Goal: Task Accomplishment & Management: Use online tool/utility

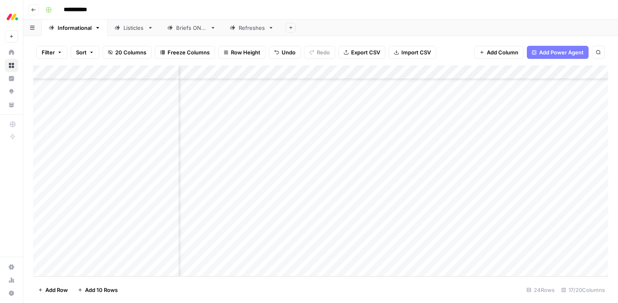
scroll to position [150, 741]
click at [517, 228] on div "Add Column" at bounding box center [320, 170] width 575 height 211
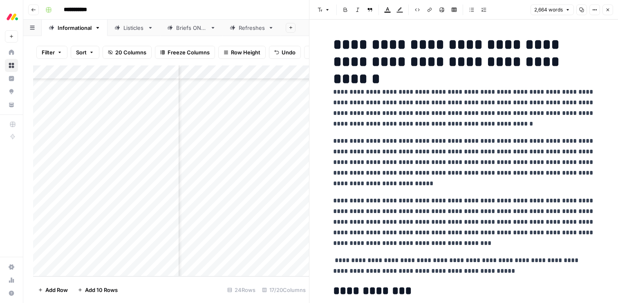
scroll to position [1, 0]
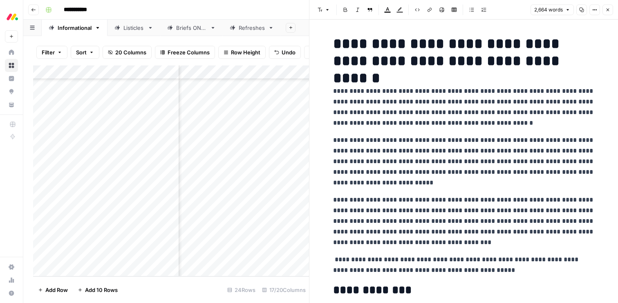
click at [429, 257] on p "**********" at bounding box center [463, 264] width 261 height 21
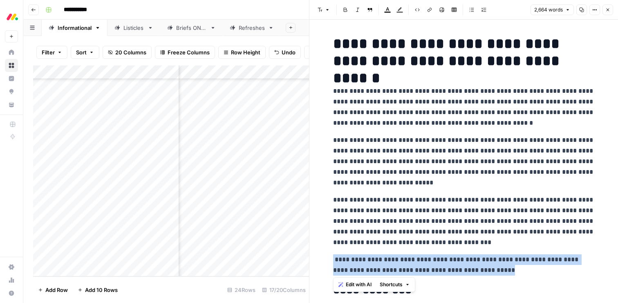
click at [429, 257] on p "**********" at bounding box center [463, 264] width 261 height 21
click at [353, 284] on span "Edit with AI" at bounding box center [359, 284] width 26 height 7
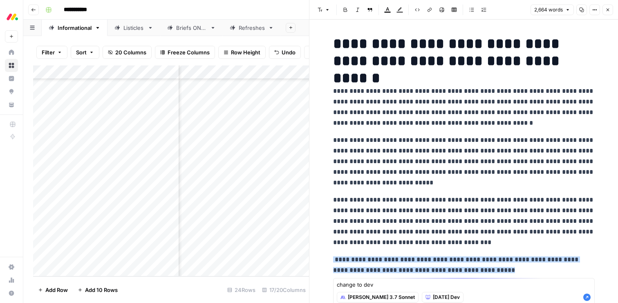
type textarea "change to dev"
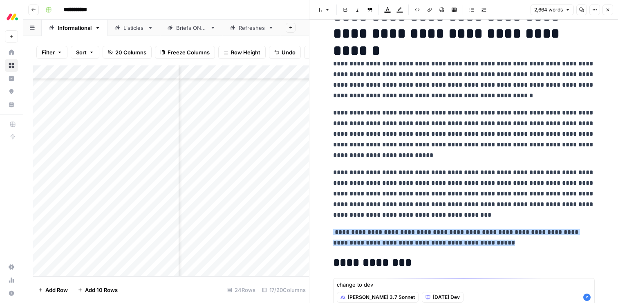
scroll to position [48, 0]
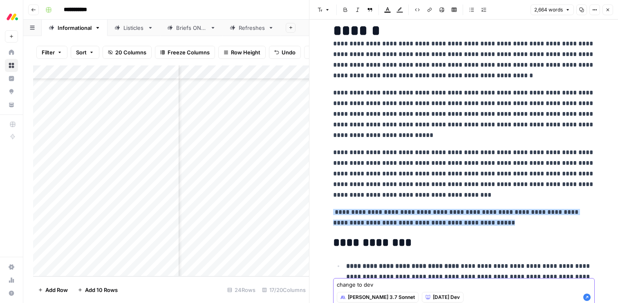
click at [585, 295] on icon "button" at bounding box center [586, 296] width 7 height 7
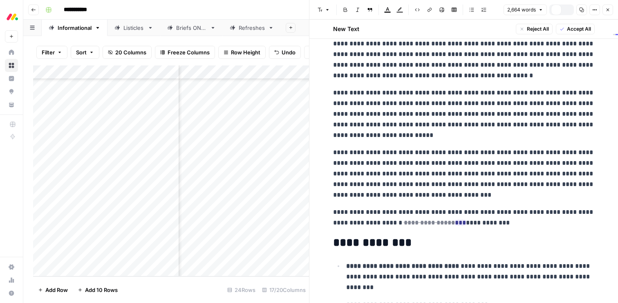
scroll to position [76, 0]
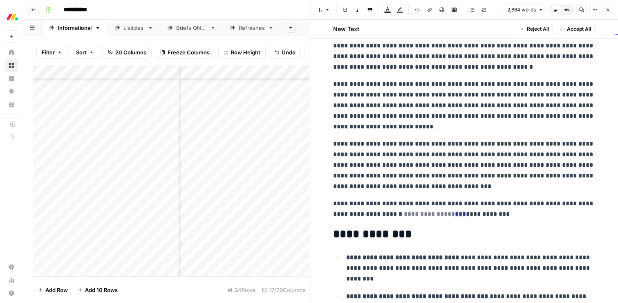
click at [565, 31] on button "Accept All" at bounding box center [575, 29] width 39 height 11
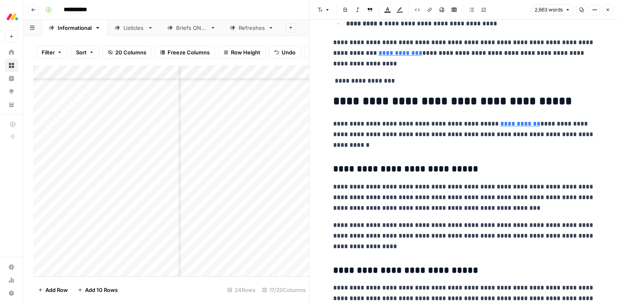
scroll to position [2019, 0]
click at [369, 86] on p "**********" at bounding box center [463, 80] width 261 height 11
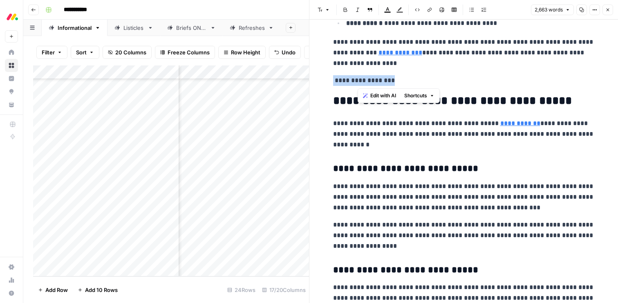
click at [369, 86] on p "**********" at bounding box center [463, 80] width 261 height 11
click at [361, 90] on button "Edit with AI" at bounding box center [355, 95] width 40 height 11
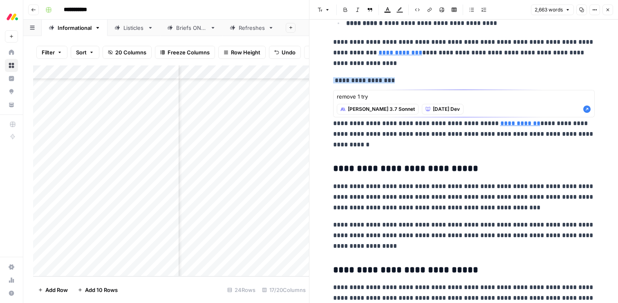
type textarea "remove 1 try"
click at [589, 109] on icon "button" at bounding box center [586, 108] width 7 height 7
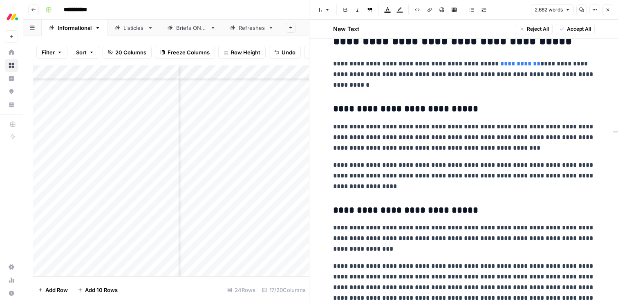
scroll to position [2094, 0]
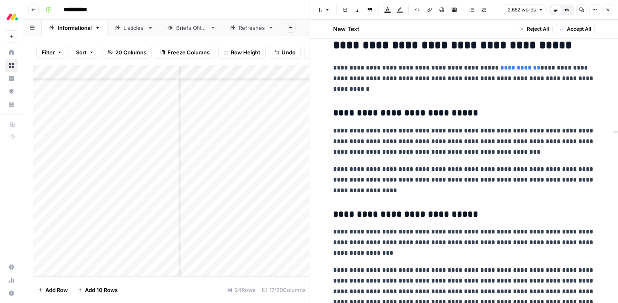
click at [570, 32] on span "Accept All" at bounding box center [579, 28] width 24 height 7
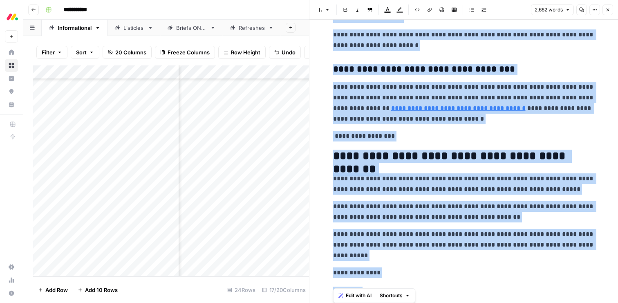
scroll to position [4498, 0]
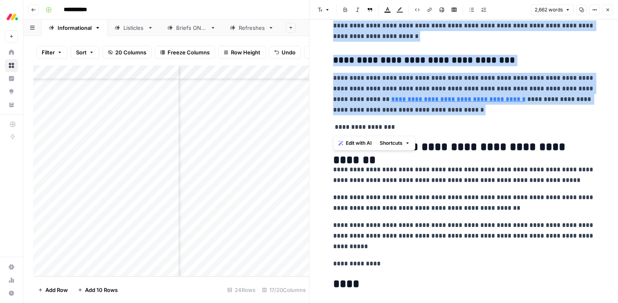
drag, startPoint x: 333, startPoint y: 39, endPoint x: 474, endPoint y: 119, distance: 161.4
click at [349, 143] on span "Edit with AI" at bounding box center [359, 142] width 26 height 7
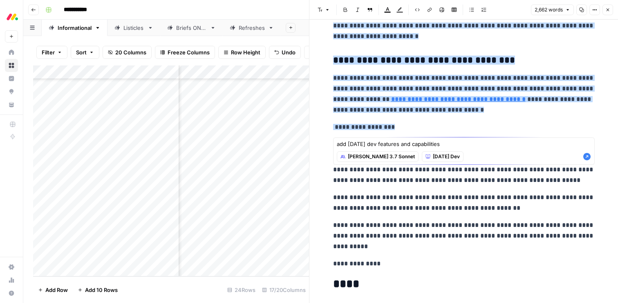
type textarea "add [DATE] dev features and capabilities"
click at [587, 159] on icon "button" at bounding box center [586, 156] width 7 height 7
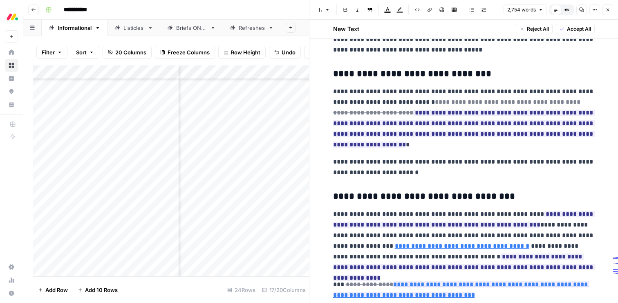
scroll to position [4458, 0]
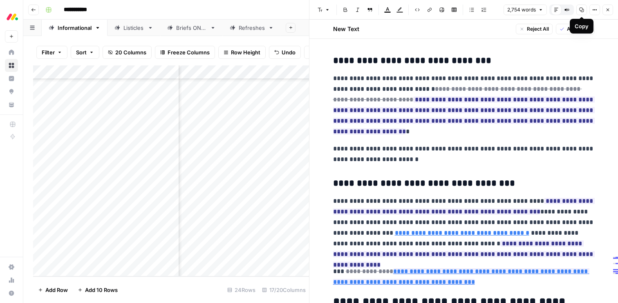
click at [571, 28] on div "Copy" at bounding box center [582, 26] width 24 height 15
click at [565, 29] on button "Accept All" at bounding box center [575, 29] width 39 height 11
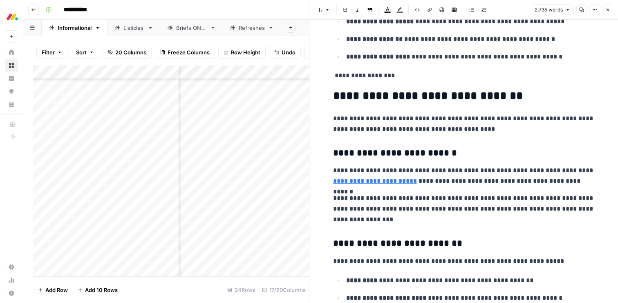
scroll to position [3119, 0]
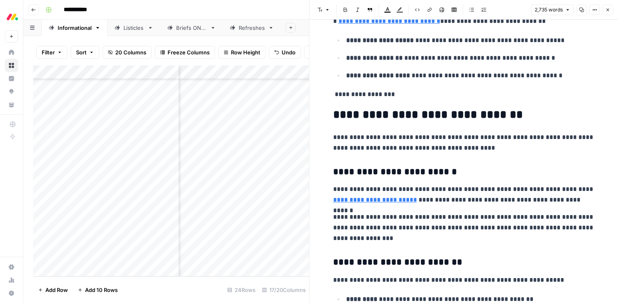
click at [373, 95] on p "**********" at bounding box center [463, 94] width 261 height 11
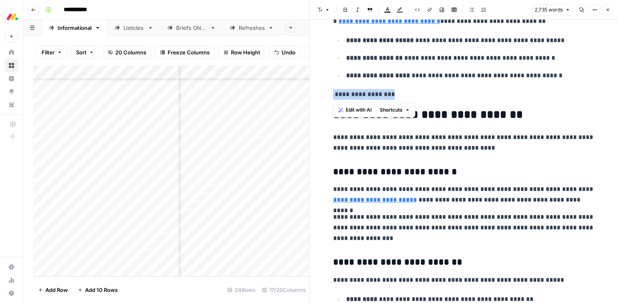
click at [366, 112] on span "Edit with AI" at bounding box center [359, 109] width 26 height 7
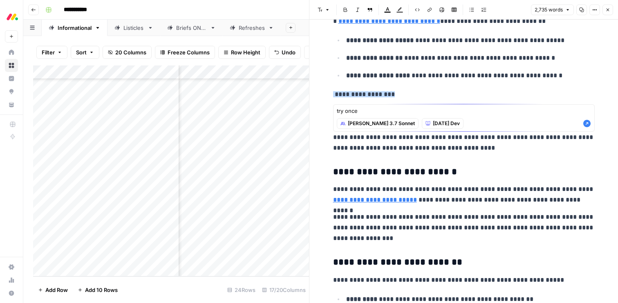
type textarea "try once"
click at [587, 124] on icon "button" at bounding box center [586, 123] width 7 height 7
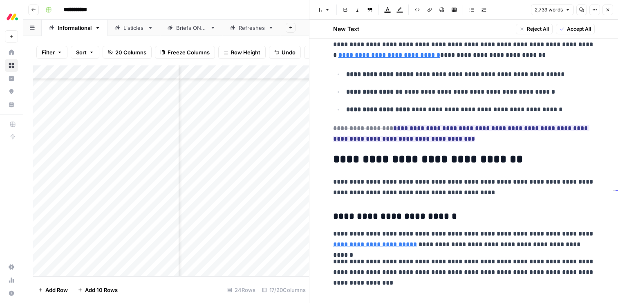
scroll to position [3123, 0]
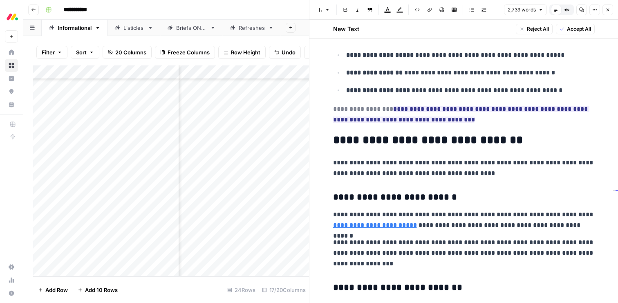
click at [571, 31] on span "Accept All" at bounding box center [579, 28] width 24 height 7
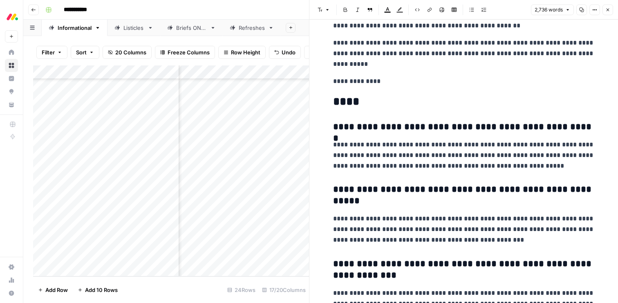
scroll to position [4861, 0]
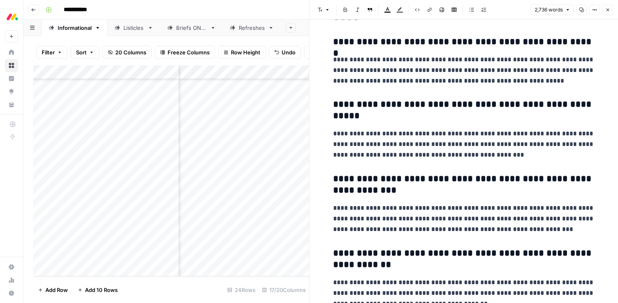
click at [607, 11] on icon "button" at bounding box center [607, 9] width 5 height 5
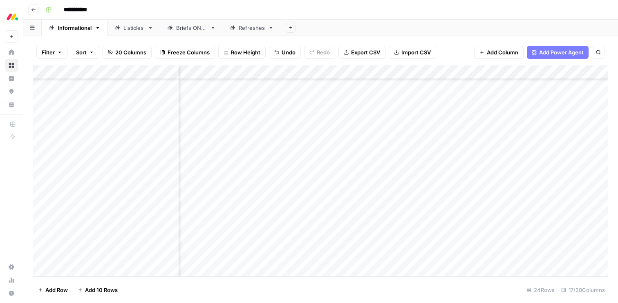
scroll to position [150, 828]
click at [429, 242] on div "Add Column" at bounding box center [320, 170] width 575 height 211
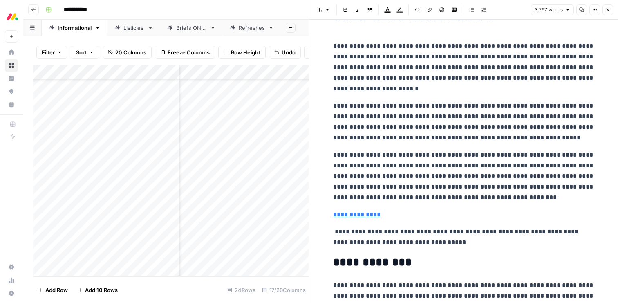
scroll to position [57, 0]
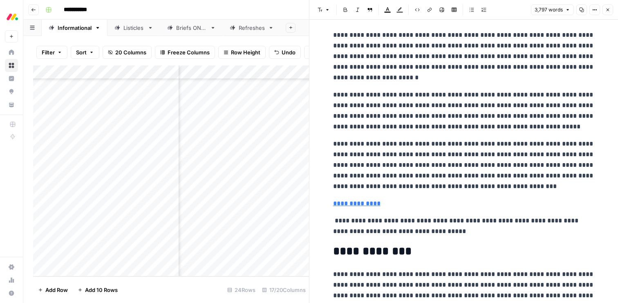
click at [396, 226] on p "**********" at bounding box center [463, 225] width 261 height 21
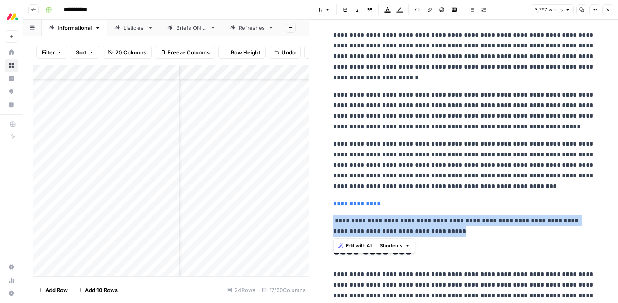
click at [396, 226] on p "**********" at bounding box center [463, 225] width 261 height 21
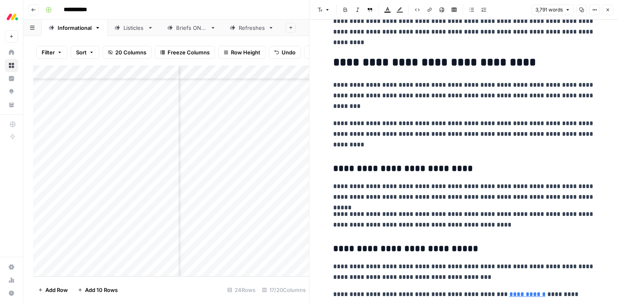
scroll to position [2209, 0]
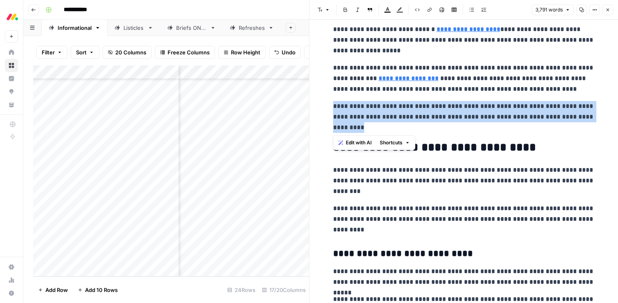
drag, startPoint x: 412, startPoint y: 127, endPoint x: 333, endPoint y: 111, distance: 81.3
click at [333, 111] on p "**********" at bounding box center [463, 117] width 261 height 32
click at [351, 139] on span "Edit with AI" at bounding box center [359, 142] width 26 height 7
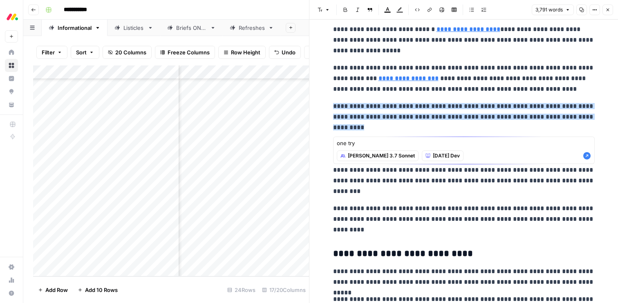
type textarea "one try"
click at [589, 160] on div "[PERSON_NAME] 3.7 Sonnet [DATE] Dev" at bounding box center [464, 155] width 254 height 15
click at [587, 156] on icon "button" at bounding box center [587, 156] width 8 height 8
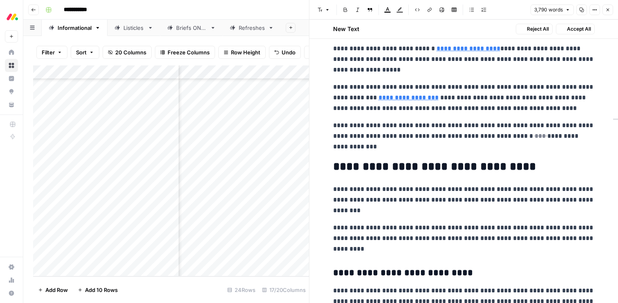
scroll to position [2228, 0]
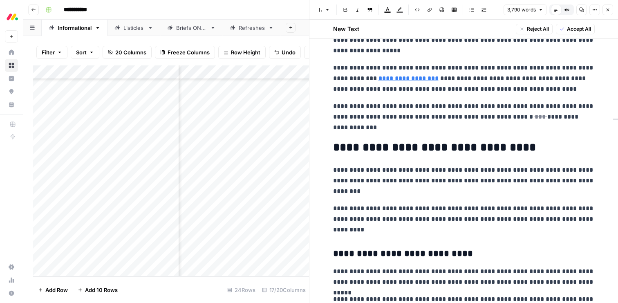
click at [575, 26] on span "Accept All" at bounding box center [579, 28] width 24 height 7
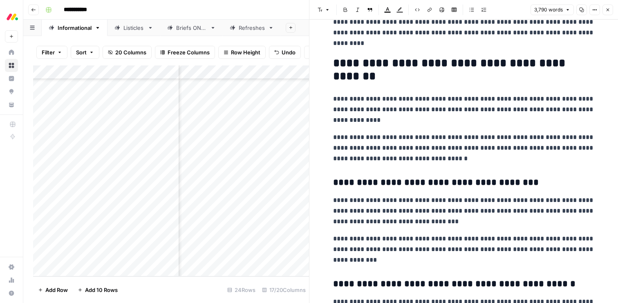
scroll to position [5631, 0]
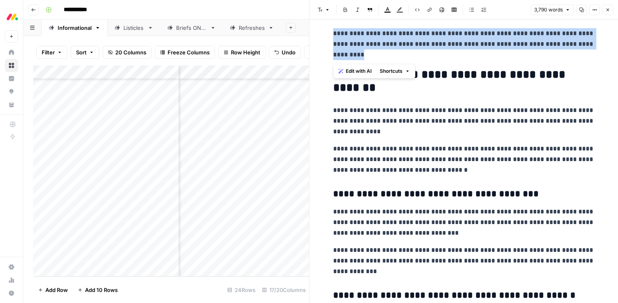
drag, startPoint x: 410, startPoint y: 60, endPoint x: 333, endPoint y: 33, distance: 81.4
click at [333, 33] on p "**********" at bounding box center [463, 44] width 261 height 32
click at [348, 70] on span "Edit with AI" at bounding box center [359, 70] width 26 height 7
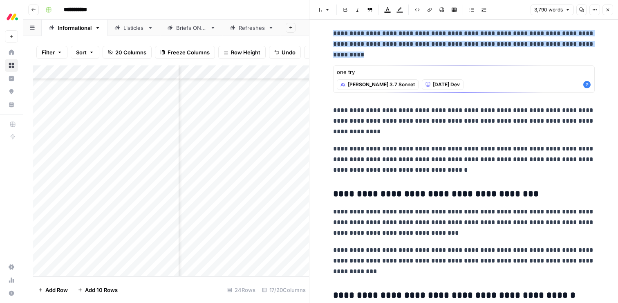
type textarea "one try"
click at [587, 85] on icon "button" at bounding box center [586, 84] width 7 height 7
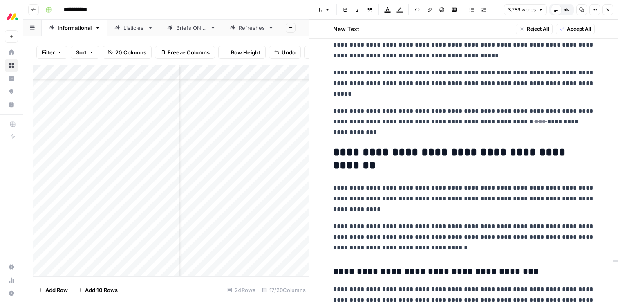
scroll to position [5585, 0]
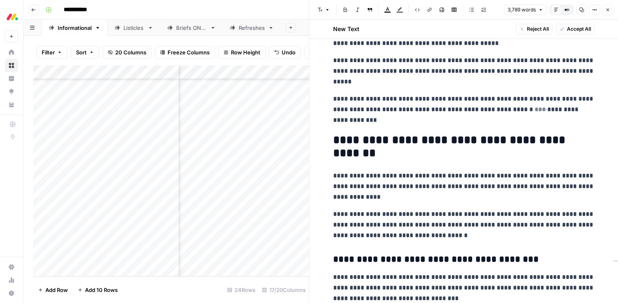
click at [569, 27] on span "Accept All" at bounding box center [579, 28] width 24 height 7
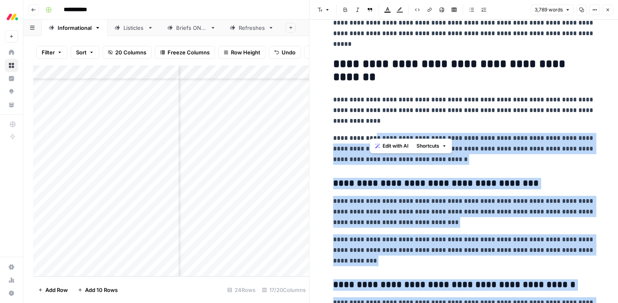
scroll to position [5606, 0]
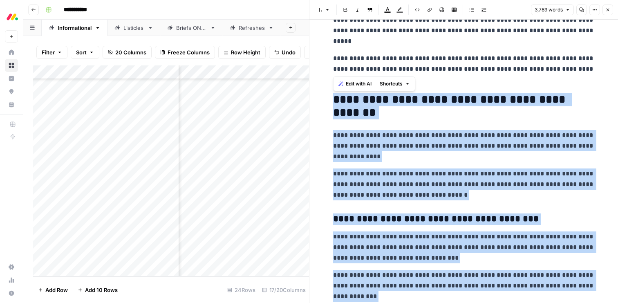
drag, startPoint x: 387, startPoint y: 216, endPoint x: 326, endPoint y: 97, distance: 133.8
click at [346, 87] on span "Edit with AI" at bounding box center [359, 83] width 26 height 7
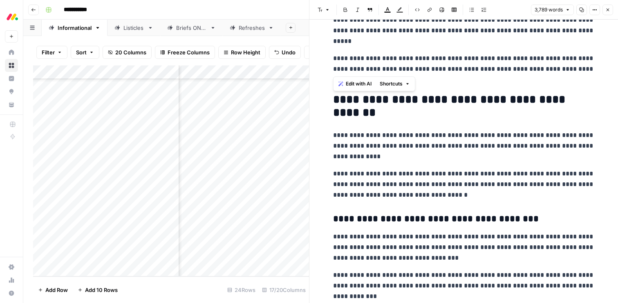
scroll to position [5895, 0]
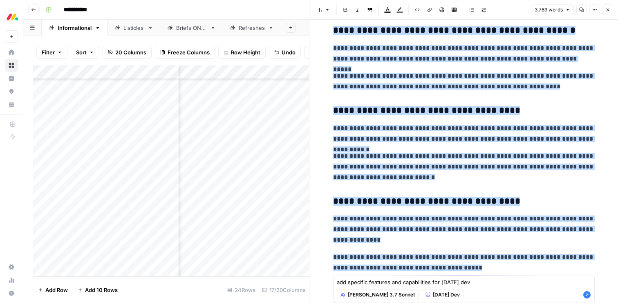
type textarea "add specific features and capabilities for [DATE] dev"
click at [587, 292] on icon "button" at bounding box center [586, 294] width 7 height 7
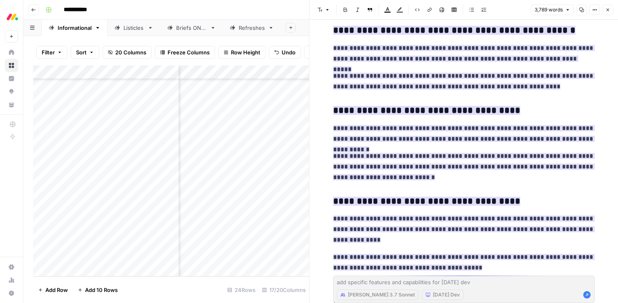
scroll to position [6032, 0]
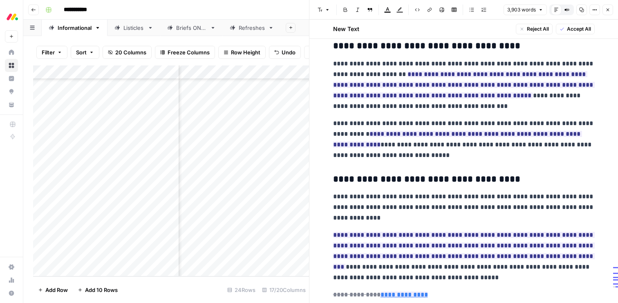
click at [586, 32] on span "Accept All" at bounding box center [579, 28] width 24 height 7
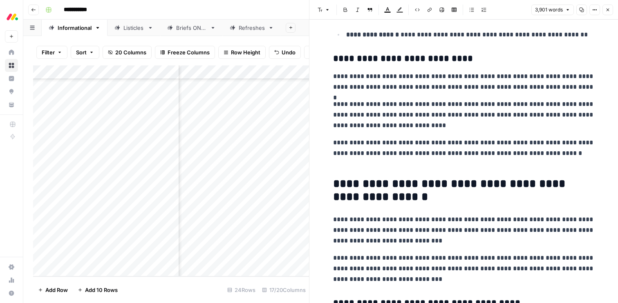
scroll to position [3758, 0]
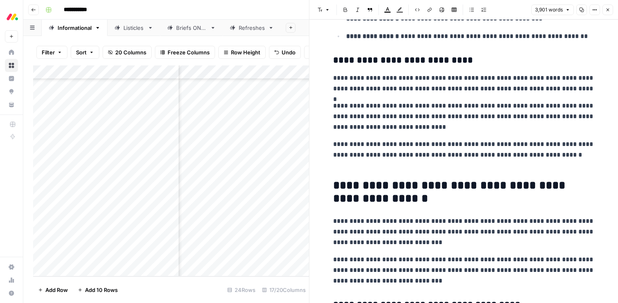
click at [529, 152] on p "**********" at bounding box center [463, 155] width 261 height 32
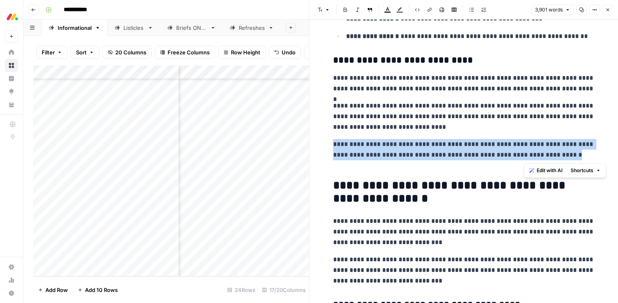
click at [529, 152] on p "**********" at bounding box center [463, 155] width 261 height 32
click at [345, 181] on button "Edit with AI" at bounding box center [355, 181] width 40 height 11
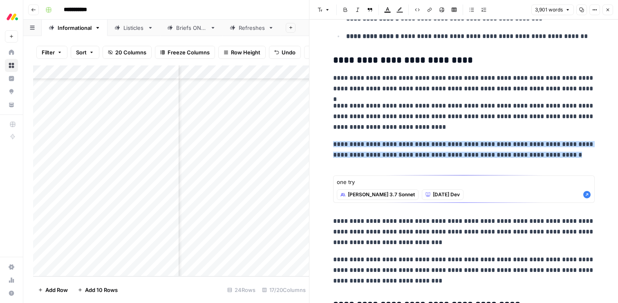
type textarea "one try"
click at [586, 194] on icon "button" at bounding box center [587, 194] width 8 height 8
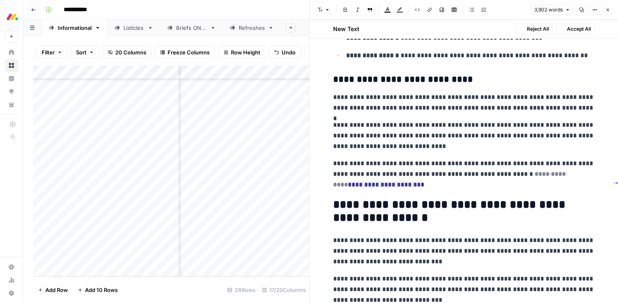
scroll to position [3778, 0]
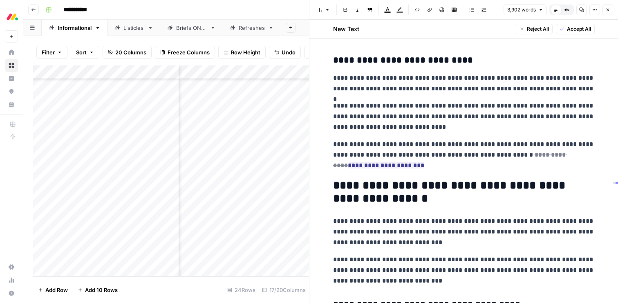
click at [576, 27] on span "Accept All" at bounding box center [579, 28] width 24 height 7
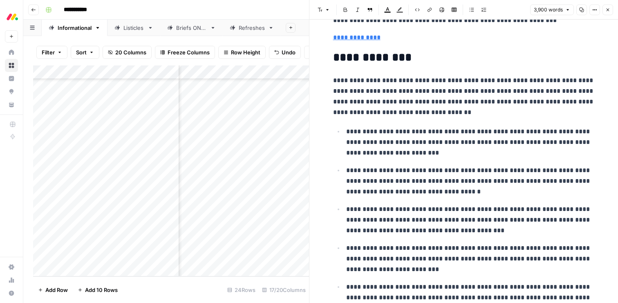
scroll to position [0, 0]
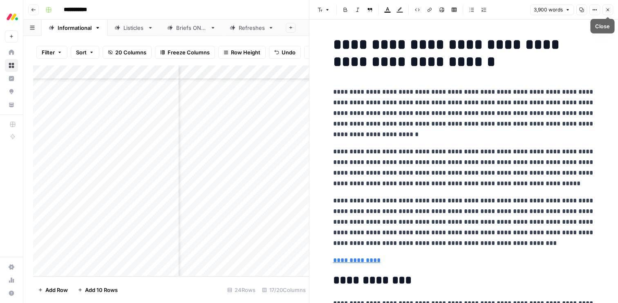
click at [605, 9] on icon "button" at bounding box center [607, 9] width 5 height 5
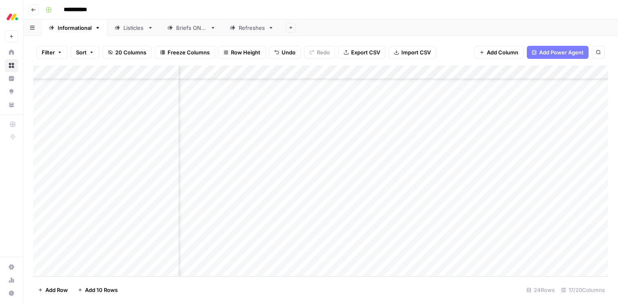
scroll to position [149, 838]
click at [565, 229] on div "Add Column" at bounding box center [320, 170] width 575 height 211
click at [562, 243] on div "Add Column" at bounding box center [320, 170] width 575 height 211
click at [203, 227] on div "Add Column" at bounding box center [320, 170] width 575 height 211
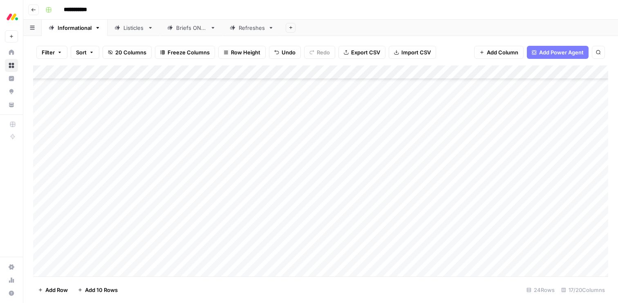
click at [203, 227] on div "Add Column" at bounding box center [320, 170] width 575 height 211
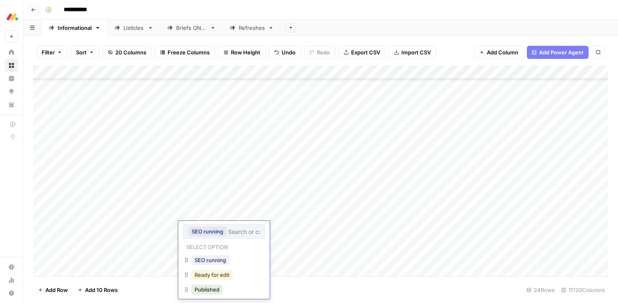
click at [202, 271] on button "Ready for edit" at bounding box center [211, 275] width 41 height 10
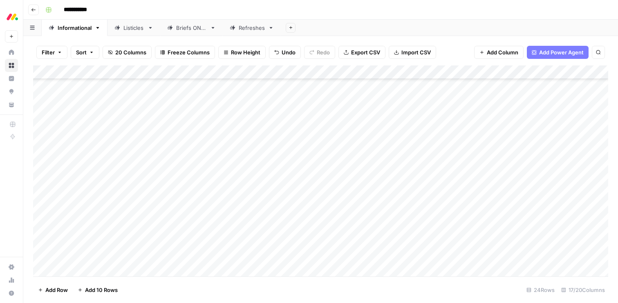
click at [199, 241] on div "Add Column" at bounding box center [320, 170] width 575 height 211
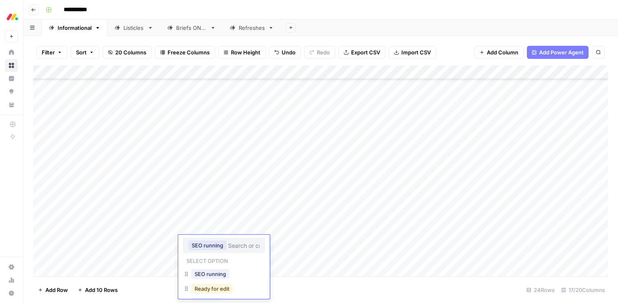
click at [200, 289] on button "Ready for edit" at bounding box center [211, 289] width 41 height 10
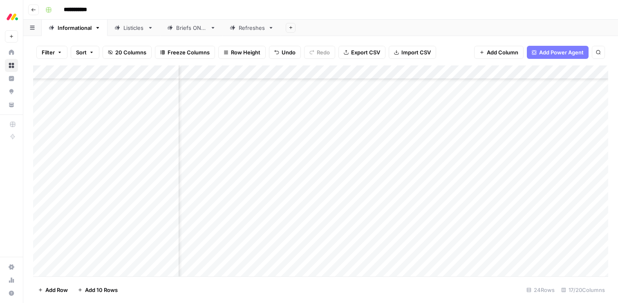
scroll to position [149, 796]
click at [461, 256] on div "Add Column" at bounding box center [320, 170] width 575 height 211
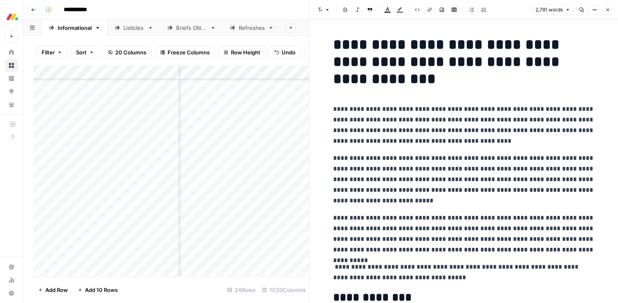
scroll to position [5, 0]
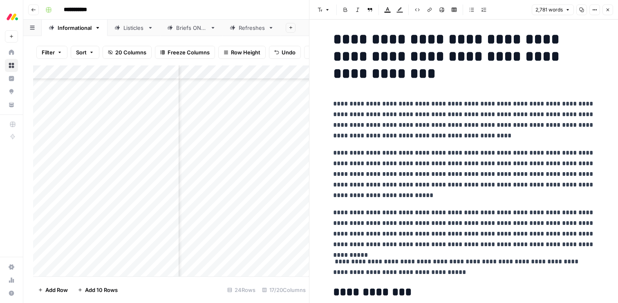
click at [453, 264] on p "**********" at bounding box center [463, 266] width 261 height 21
click at [367, 286] on span "Edit with AI" at bounding box center [359, 286] width 26 height 7
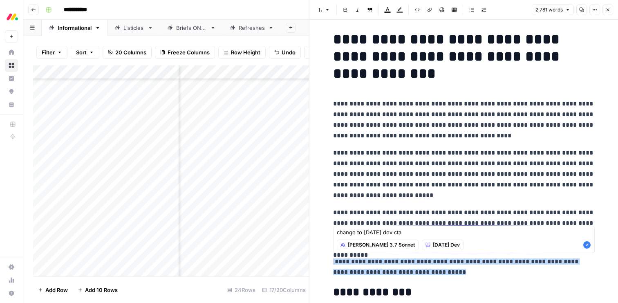
type textarea "change to [DATE] dev cta"
click at [588, 245] on icon "button" at bounding box center [586, 244] width 7 height 7
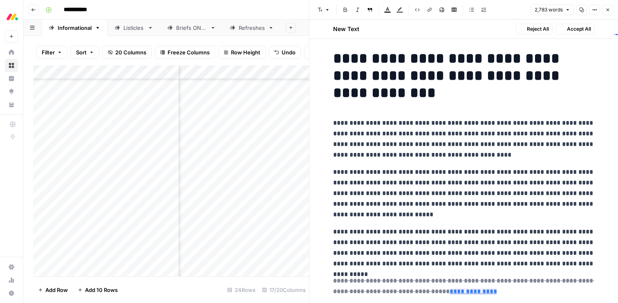
scroll to position [25, 0]
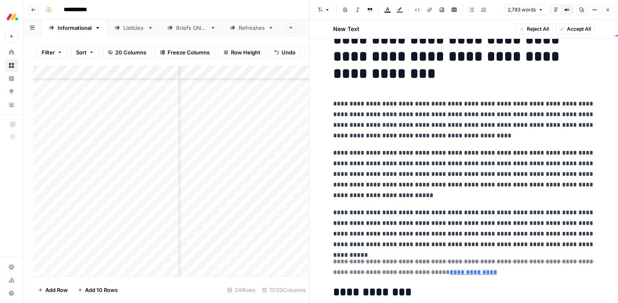
click at [567, 26] on span "Accept All" at bounding box center [579, 28] width 24 height 7
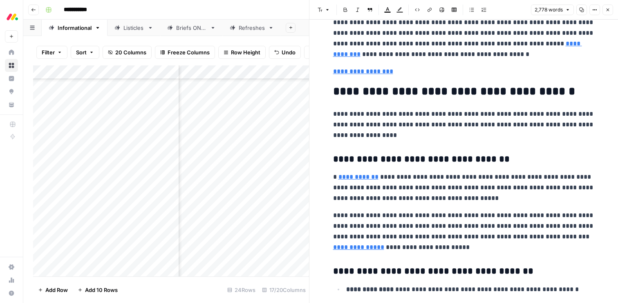
scroll to position [1534, 0]
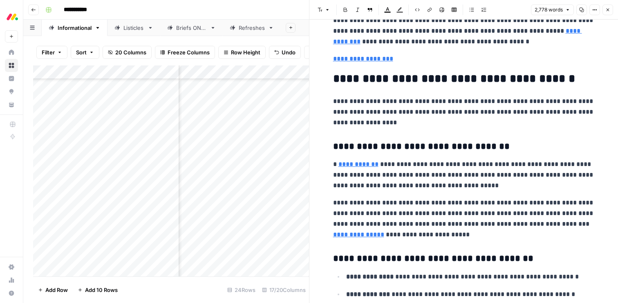
click at [428, 60] on p "**********" at bounding box center [463, 59] width 261 height 11
click at [357, 74] on span "Edit with AI" at bounding box center [359, 73] width 26 height 7
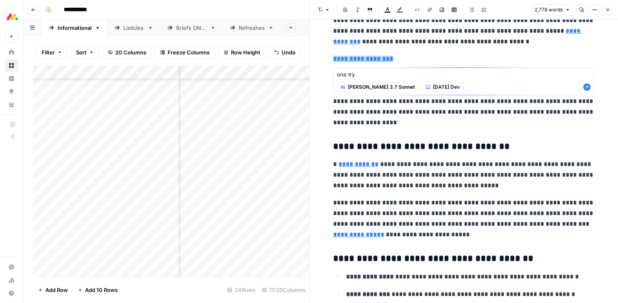
type textarea "one try"
click at [586, 85] on icon "button" at bounding box center [586, 86] width 7 height 7
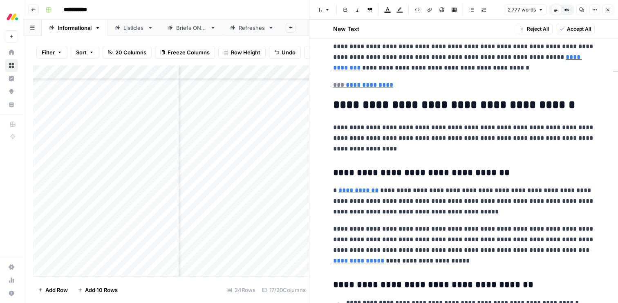
scroll to position [1527, 0]
click at [574, 30] on span "Accept All" at bounding box center [579, 28] width 24 height 7
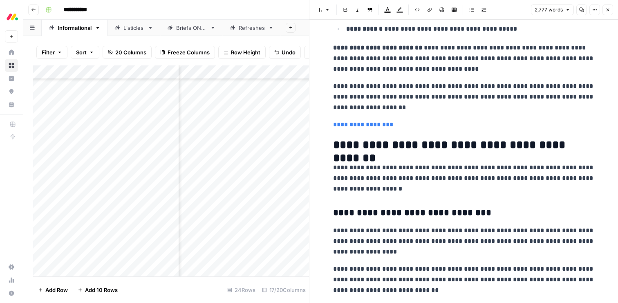
scroll to position [2390, 0]
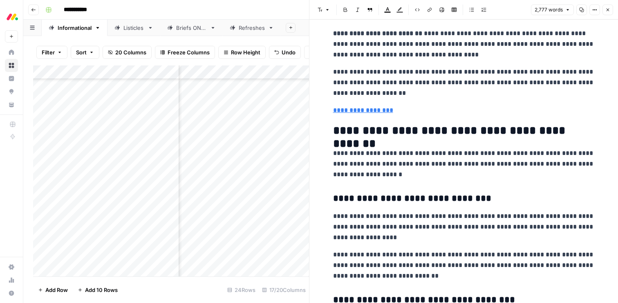
click at [444, 109] on p "**********" at bounding box center [463, 110] width 261 height 11
click at [363, 124] on span "Edit with AI" at bounding box center [359, 125] width 26 height 7
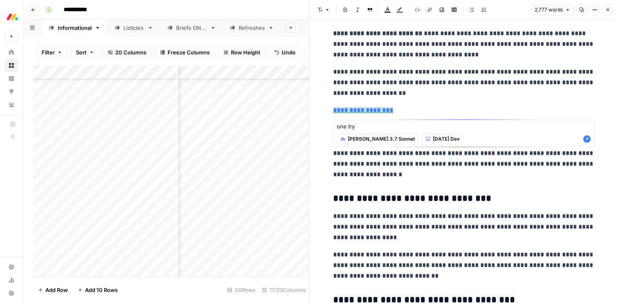
type textarea "one try"
click at [585, 140] on icon "button" at bounding box center [586, 138] width 7 height 7
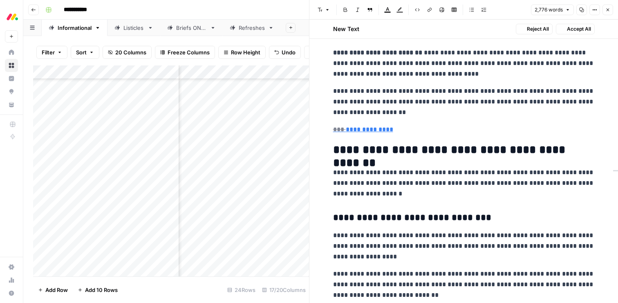
scroll to position [2409, 0]
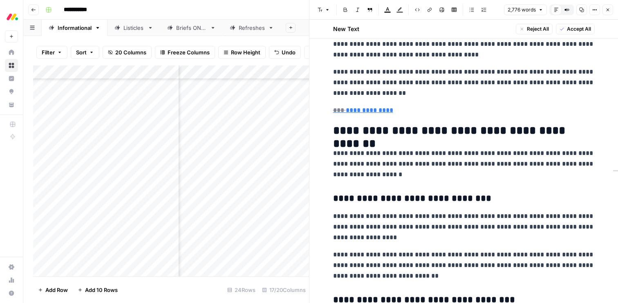
click at [570, 29] on span "Accept All" at bounding box center [579, 28] width 24 height 7
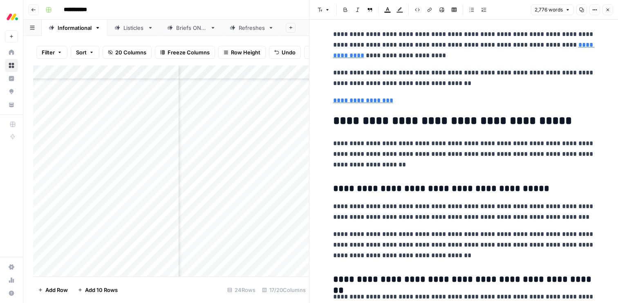
scroll to position [3788, 0]
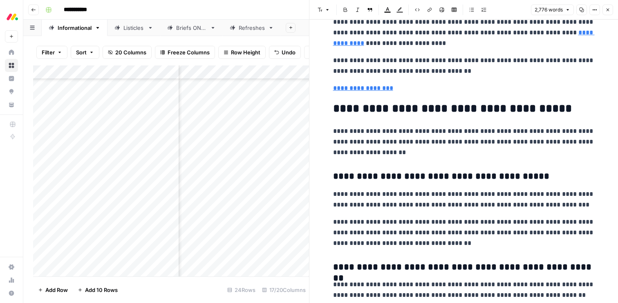
click at [419, 86] on p "**********" at bounding box center [463, 88] width 261 height 11
click at [357, 102] on span "Edit with AI" at bounding box center [359, 103] width 26 height 7
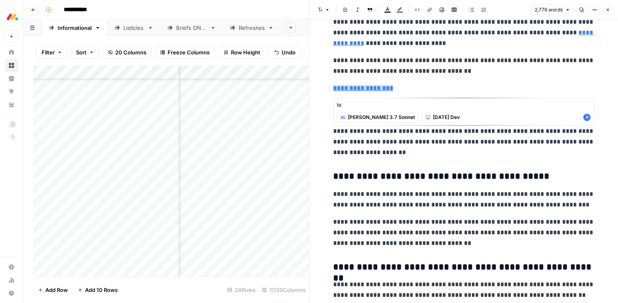
type textarea "t"
type textarea "remove try"
click at [586, 117] on icon "button" at bounding box center [586, 117] width 7 height 7
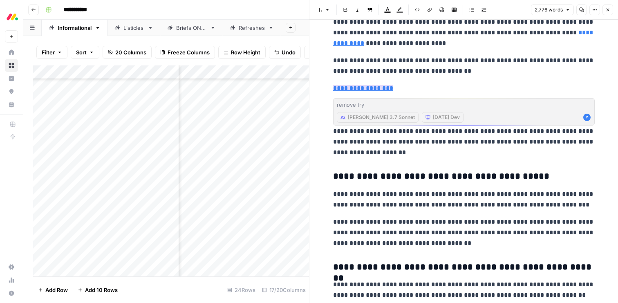
scroll to position [3807, 0]
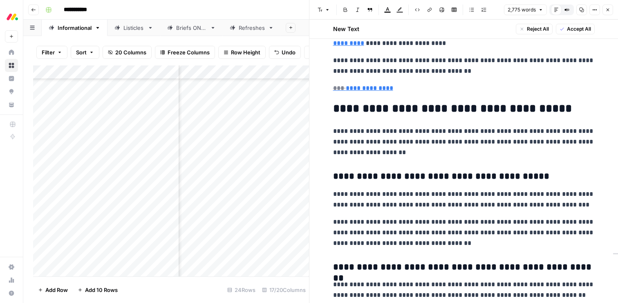
click at [573, 28] on span "Accept All" at bounding box center [579, 28] width 24 height 7
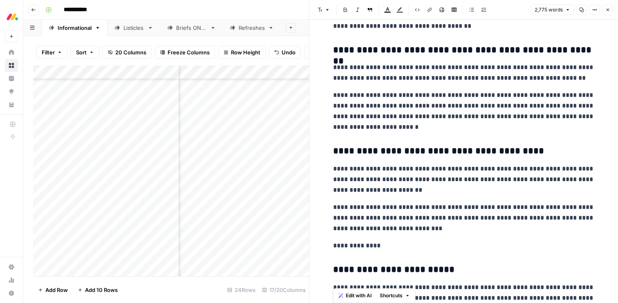
scroll to position [4056, 0]
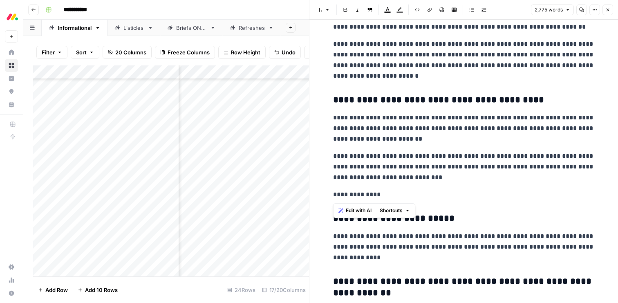
drag, startPoint x: 331, startPoint y: 90, endPoint x: 393, endPoint y: 198, distance: 124.1
click at [357, 209] on span "Edit with AI" at bounding box center [359, 210] width 26 height 7
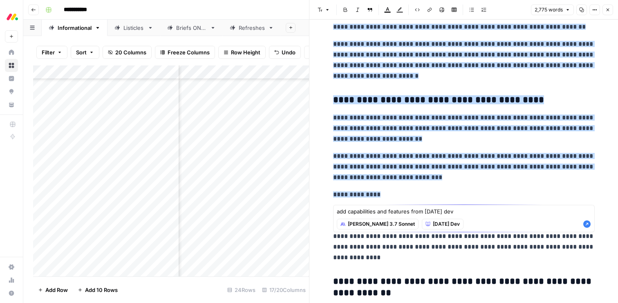
type textarea "add capabilities and features from [DATE] dev"
click at [585, 225] on icon "button" at bounding box center [586, 223] width 7 height 7
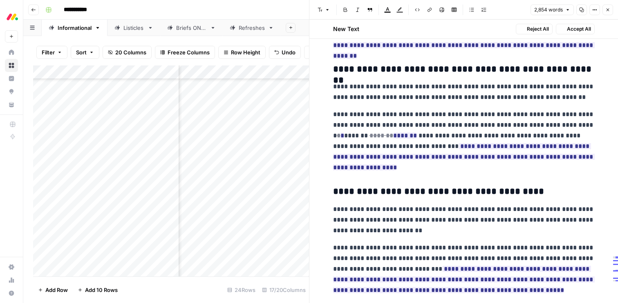
scroll to position [4021, 0]
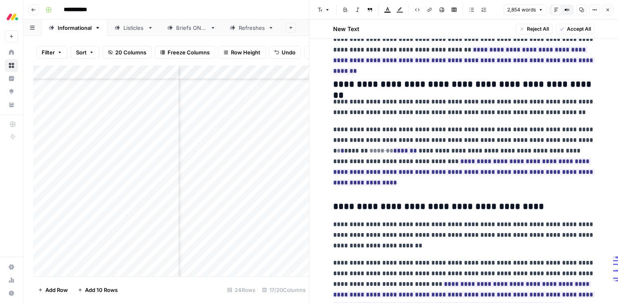
click at [581, 29] on span "Accept All" at bounding box center [579, 28] width 24 height 7
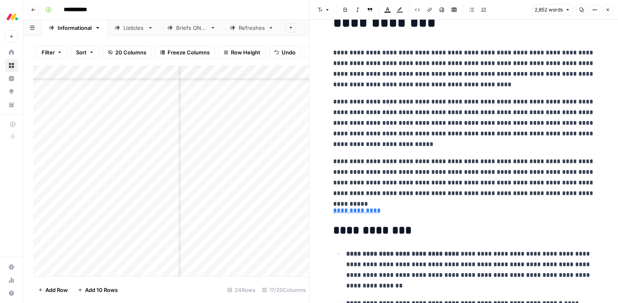
scroll to position [0, 0]
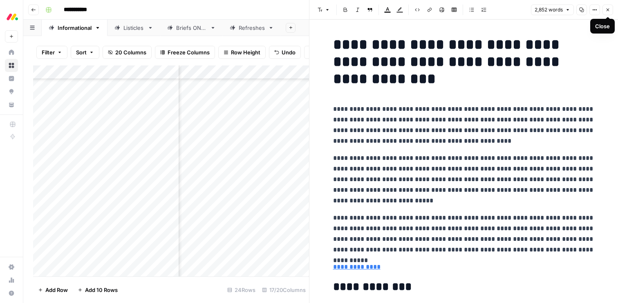
click at [606, 8] on icon "button" at bounding box center [607, 9] width 5 height 5
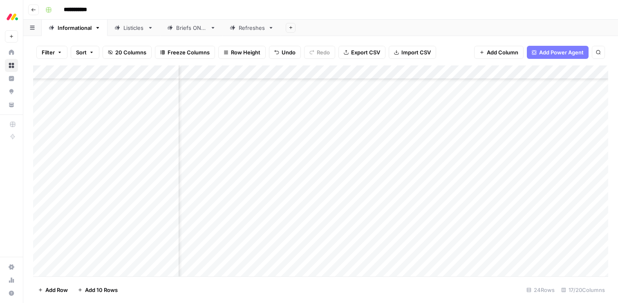
click at [606, 256] on div "Add Column" at bounding box center [320, 170] width 575 height 211
click at [210, 254] on div "Add Column" at bounding box center [320, 170] width 575 height 211
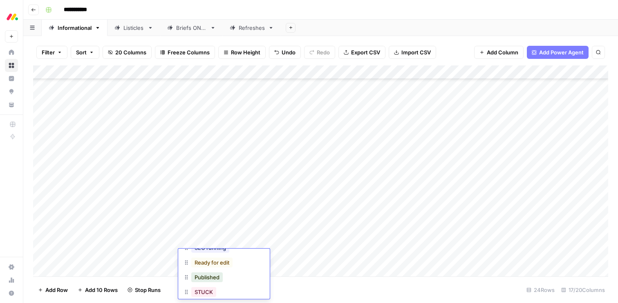
scroll to position [42, 0]
click at [203, 264] on button "Ready for edit" at bounding box center [211, 261] width 41 height 10
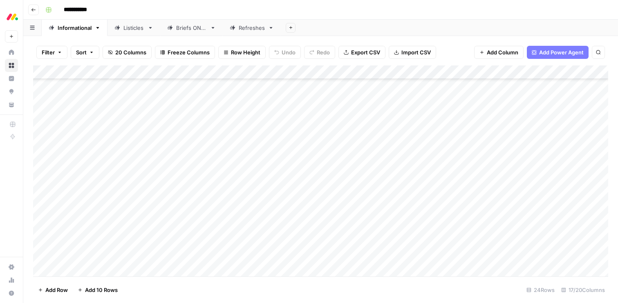
scroll to position [150, 0]
click at [108, 267] on div "Add Column" at bounding box center [320, 170] width 575 height 211
type textarea "**********"
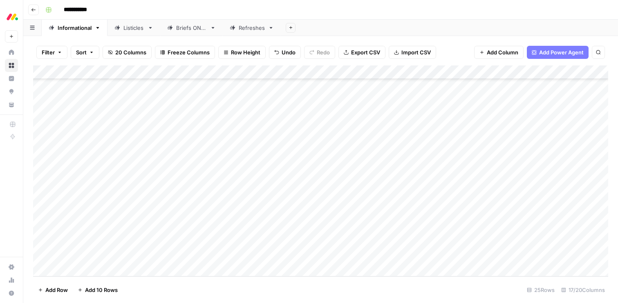
click at [202, 254] on div "Add Column" at bounding box center [320, 170] width 575 height 211
click at [203, 286] on button "SEO running" at bounding box center [210, 287] width 38 height 10
click at [116, 267] on div "Add Column" at bounding box center [320, 170] width 575 height 211
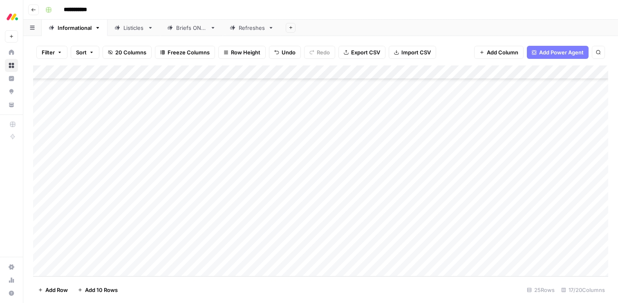
scroll to position [177, 0]
type textarea "**********"
click at [109, 268] on div "Add Column" at bounding box center [320, 170] width 575 height 211
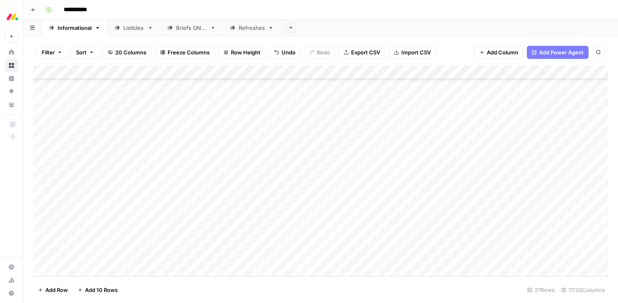
click at [98, 268] on div "Add Column" at bounding box center [320, 170] width 575 height 211
click at [101, 251] on div "Add Column" at bounding box center [320, 170] width 575 height 211
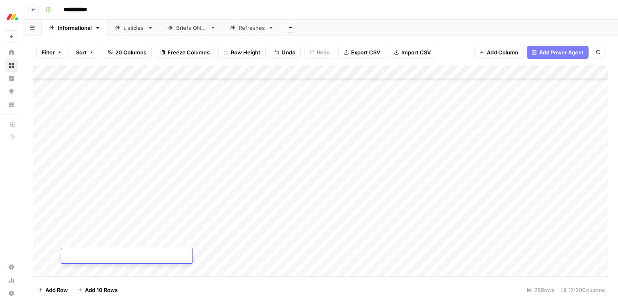
type textarea "**********"
paste textarea "**********"
type textarea "**********"
click at [97, 264] on div "Add Column" at bounding box center [320, 170] width 575 height 211
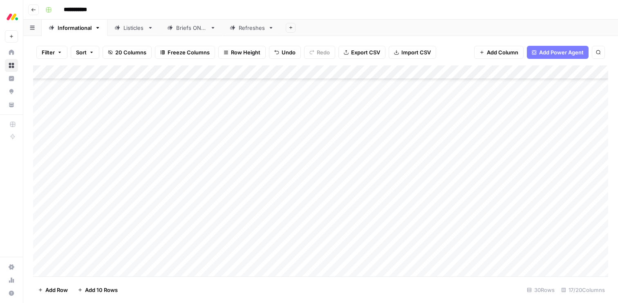
scroll to position [233, 0]
click at [207, 199] on div "Add Column" at bounding box center [320, 170] width 575 height 211
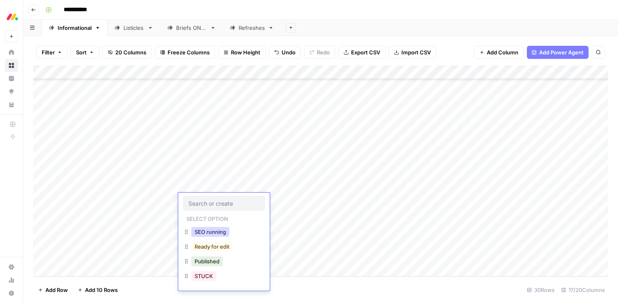
click at [208, 228] on button "SEO running" at bounding box center [210, 232] width 38 height 10
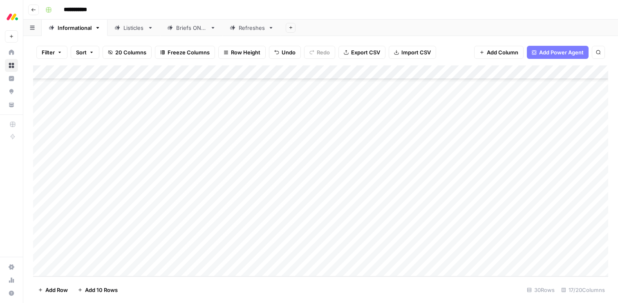
click at [202, 213] on div "Add Column" at bounding box center [320, 170] width 575 height 211
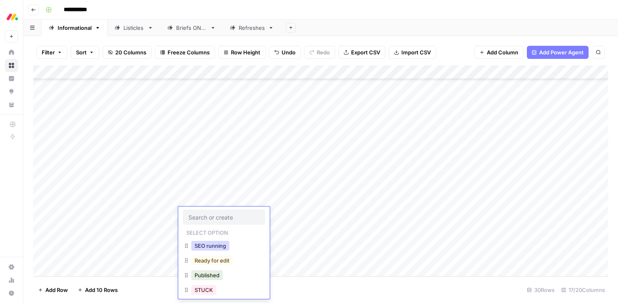
click at [207, 247] on button "SEO running" at bounding box center [210, 246] width 38 height 10
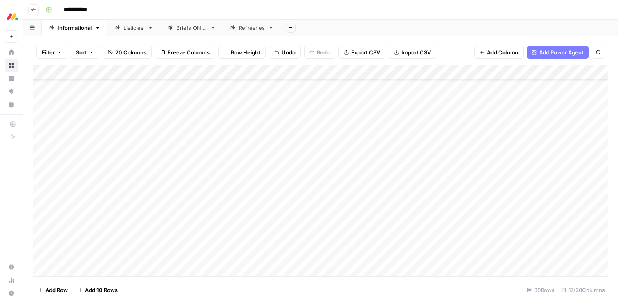
click at [205, 232] on div "Add Column" at bounding box center [320, 170] width 575 height 211
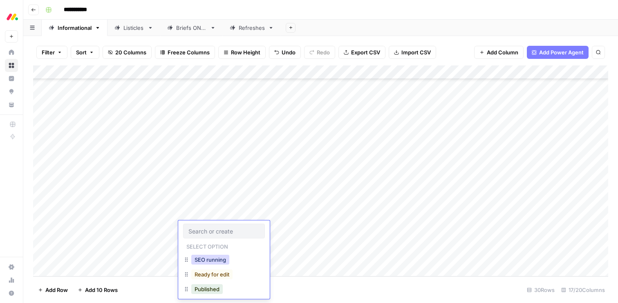
click at [207, 258] on button "SEO running" at bounding box center [210, 260] width 38 height 10
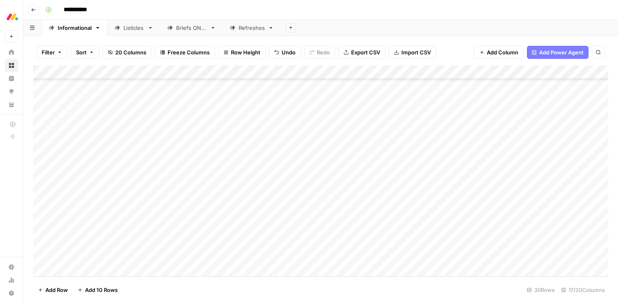
click at [206, 243] on div "Add Column" at bounding box center [320, 170] width 575 height 211
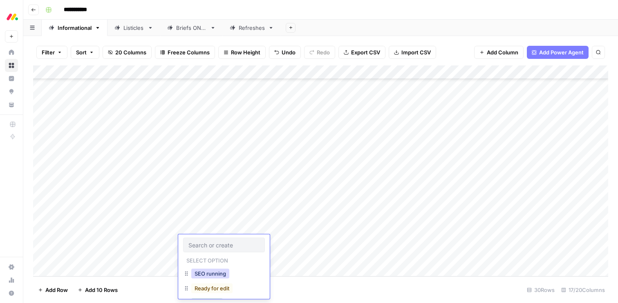
click at [208, 273] on button "SEO running" at bounding box center [210, 273] width 38 height 10
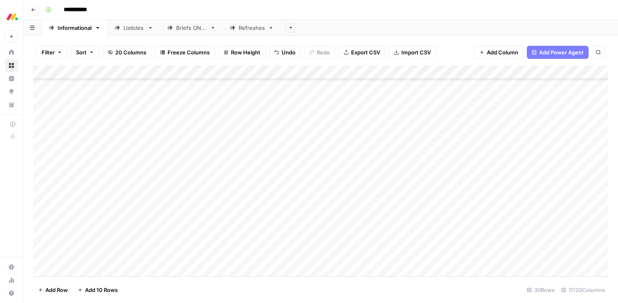
click at [202, 255] on div "Add Column" at bounding box center [320, 170] width 575 height 211
click at [204, 284] on button "SEO running" at bounding box center [210, 287] width 38 height 10
click at [323, 183] on div "Add Column" at bounding box center [320, 170] width 575 height 211
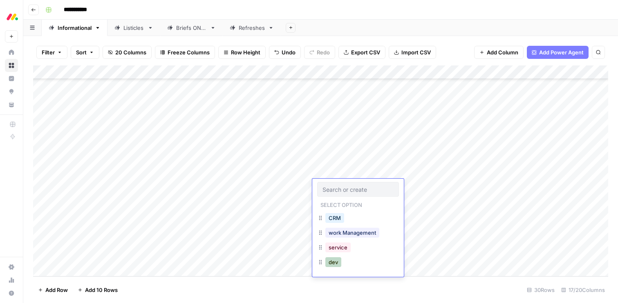
click at [335, 259] on button "dev" at bounding box center [333, 262] width 16 height 10
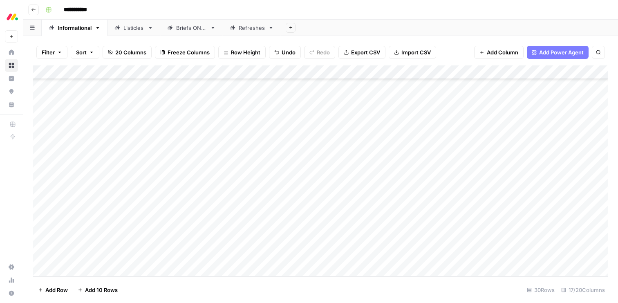
click at [328, 199] on div "Add Column" at bounding box center [320, 170] width 575 height 211
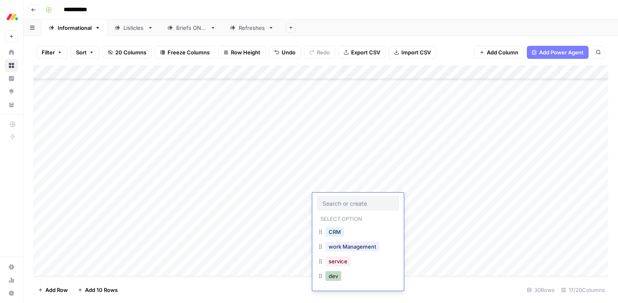
click at [336, 274] on button "dev" at bounding box center [333, 276] width 16 height 10
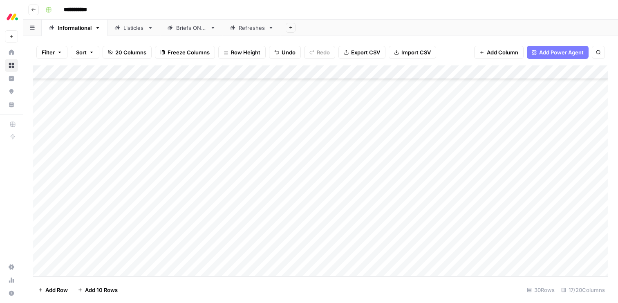
click at [326, 213] on div "Add Column" at bounding box center [320, 170] width 575 height 211
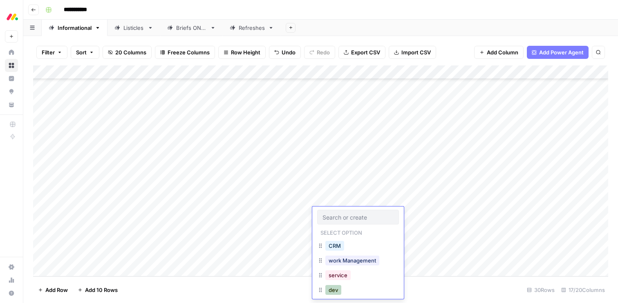
click at [337, 290] on button "dev" at bounding box center [333, 290] width 16 height 10
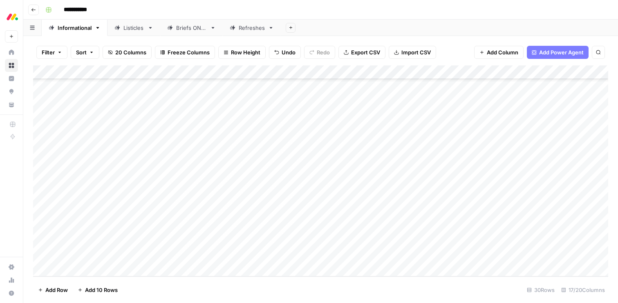
click at [326, 230] on div "Add Column" at bounding box center [320, 170] width 575 height 211
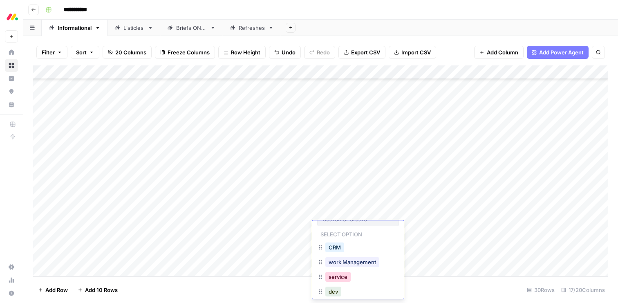
scroll to position [20, 0]
click at [334, 287] on button "dev" at bounding box center [333, 284] width 16 height 10
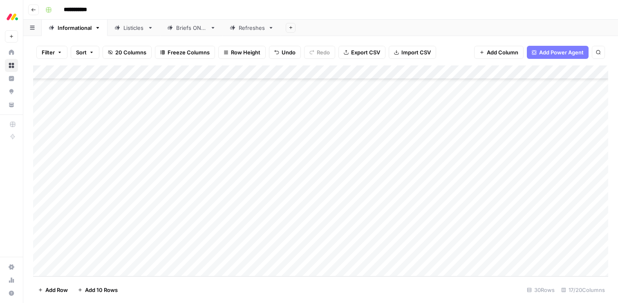
click at [328, 240] on div "Add Column" at bounding box center [320, 170] width 575 height 211
click at [332, 284] on button "dev" at bounding box center [333, 284] width 16 height 10
click at [325, 256] on div "Add Column" at bounding box center [320, 170] width 575 height 211
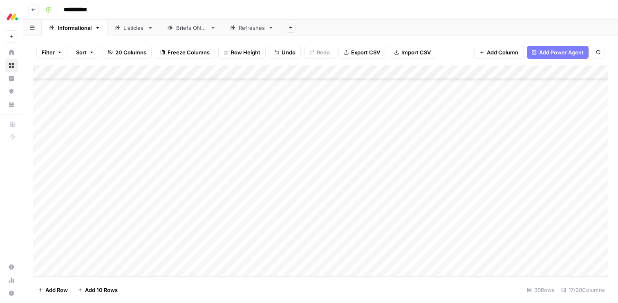
click at [325, 256] on div "Add Column" at bounding box center [320, 170] width 575 height 211
click at [330, 282] on button "dev" at bounding box center [333, 284] width 16 height 10
click at [266, 184] on div "Add Column" at bounding box center [320, 170] width 575 height 211
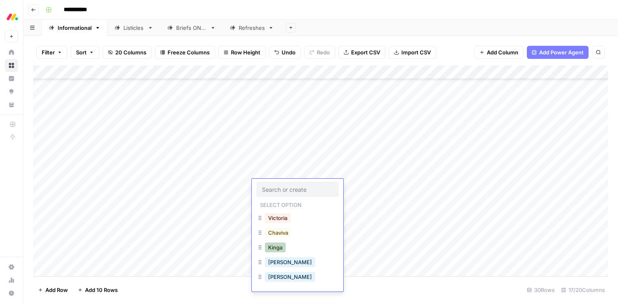
click at [273, 249] on button "Kinga" at bounding box center [275, 247] width 21 height 10
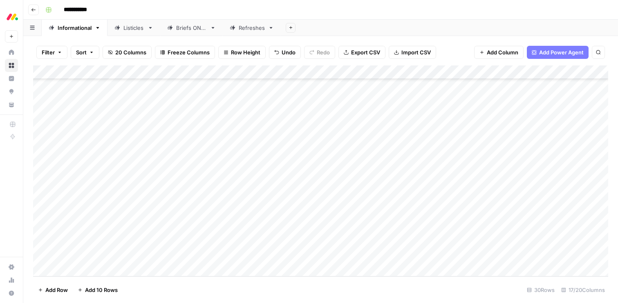
click at [266, 199] on div "Add Column" at bounding box center [320, 170] width 575 height 211
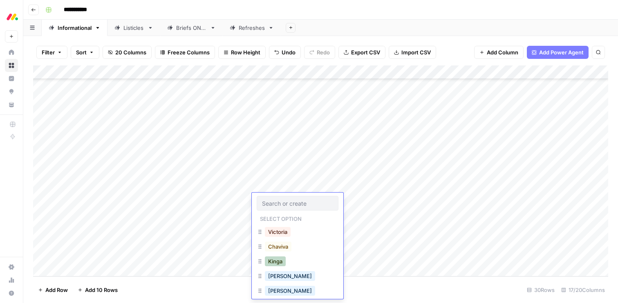
click at [270, 259] on button "Kinga" at bounding box center [275, 261] width 21 height 10
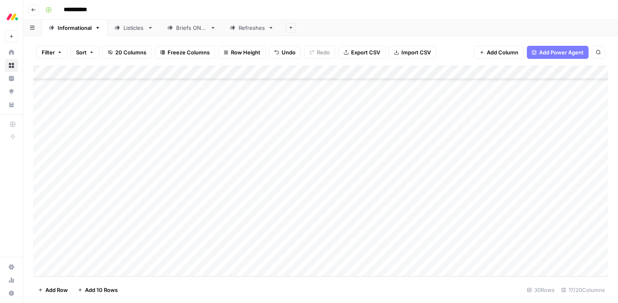
click at [268, 215] on div "Add Column" at bounding box center [320, 170] width 575 height 211
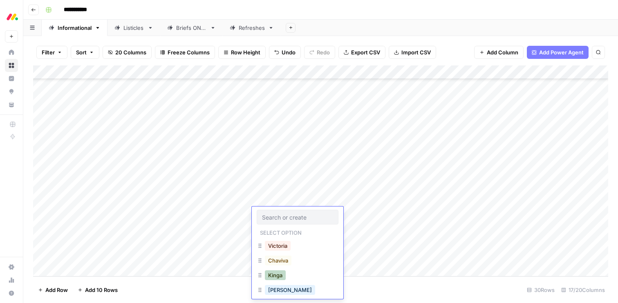
click at [277, 276] on button "Kinga" at bounding box center [275, 275] width 21 height 10
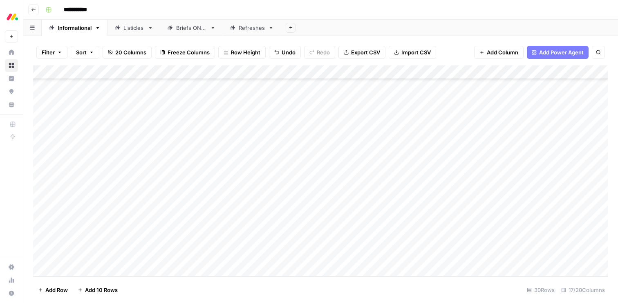
click at [267, 225] on div "Add Column" at bounding box center [320, 170] width 575 height 211
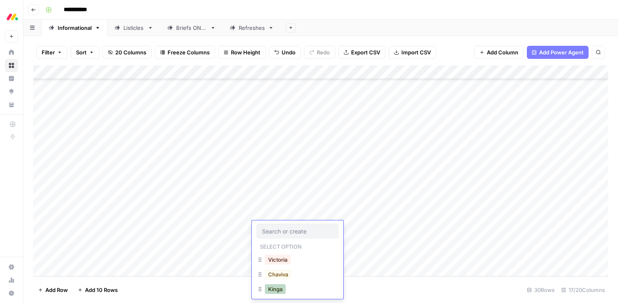
click at [274, 290] on button "Kinga" at bounding box center [275, 289] width 21 height 10
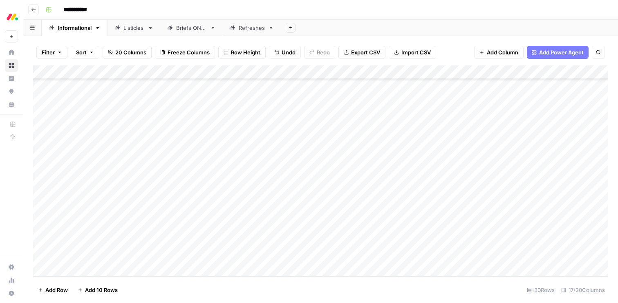
click at [268, 241] on div "Add Column" at bounding box center [320, 170] width 575 height 211
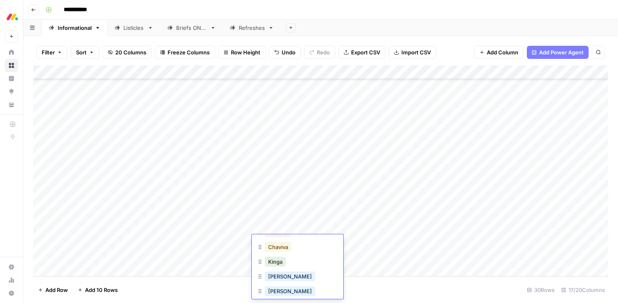
scroll to position [48, 0]
click at [273, 256] on button "Kinga" at bounding box center [275, 255] width 21 height 10
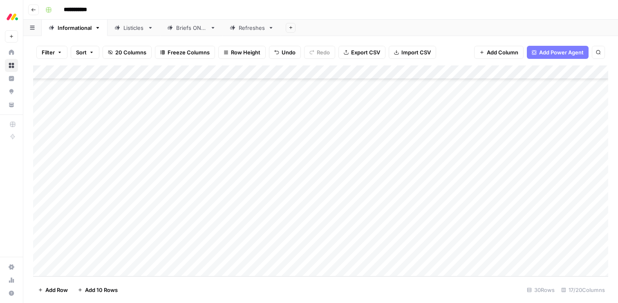
click at [268, 254] on div "Add Column" at bounding box center [320, 170] width 575 height 211
click at [271, 278] on button "Kinga" at bounding box center [275, 277] width 21 height 10
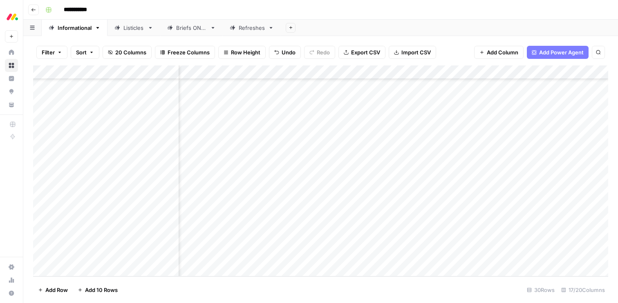
click at [389, 186] on div "Add Column" at bounding box center [320, 170] width 575 height 211
click at [390, 201] on div "Add Column" at bounding box center [320, 170] width 575 height 211
click at [244, 272] on div "Add Column" at bounding box center [320, 170] width 575 height 211
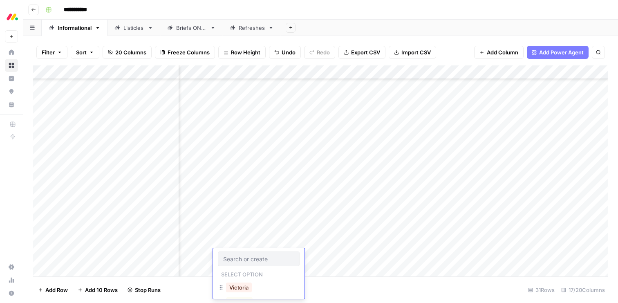
scroll to position [247, 39]
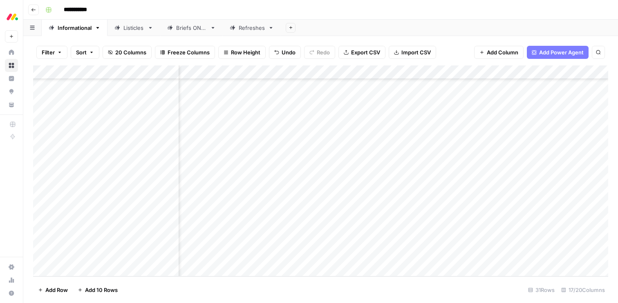
click at [374, 294] on footer "Add Row Add 10 Rows 31 Rows 17/20 Columns" at bounding box center [320, 289] width 575 height 27
click at [390, 201] on div "Add Column" at bounding box center [320, 170] width 575 height 211
click at [390, 214] on div "Add Column" at bounding box center [320, 170] width 575 height 211
click at [390, 227] on div "Add Column" at bounding box center [320, 170] width 575 height 211
click at [389, 243] on div "Add Column" at bounding box center [320, 170] width 575 height 211
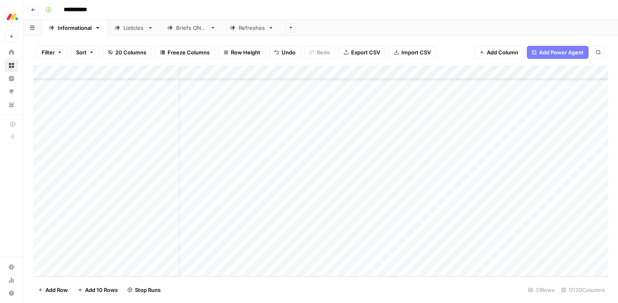
scroll to position [247, 0]
click at [191, 31] on div "Briefs ONLY" at bounding box center [191, 28] width 31 height 8
click at [71, 23] on link "Informational" at bounding box center [75, 28] width 66 height 16
click at [186, 28] on div "Briefs ONLY" at bounding box center [191, 28] width 31 height 8
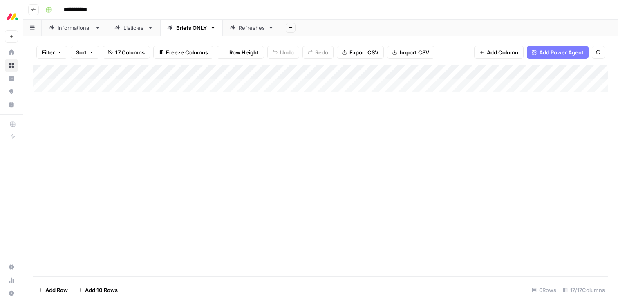
click at [98, 85] on div "Add Column" at bounding box center [320, 78] width 575 height 27
type textarea "**********"
click at [108, 99] on div "Add Column" at bounding box center [320, 85] width 575 height 41
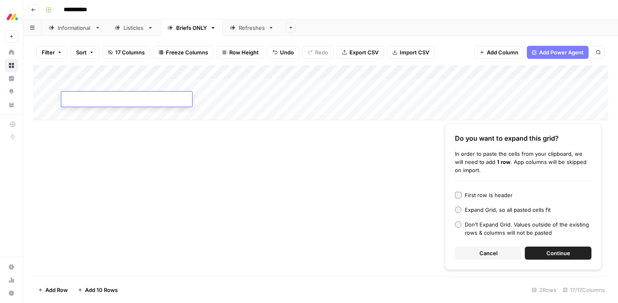
type textarea "**********"
click at [89, 112] on div "Add Column" at bounding box center [320, 92] width 575 height 55
click at [505, 251] on button "Cancel" at bounding box center [488, 252] width 67 height 13
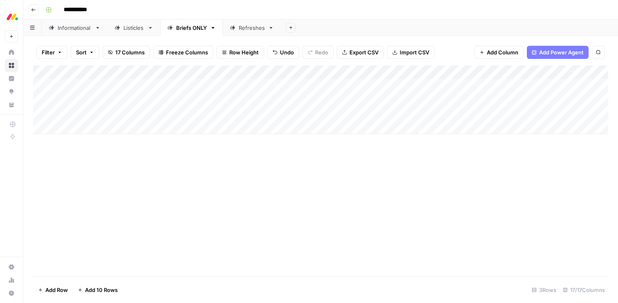
click at [87, 112] on div "Add Column" at bounding box center [320, 99] width 575 height 69
type textarea "**********"
click at [102, 130] on div "Add Column" at bounding box center [320, 99] width 575 height 69
type textarea "**********"
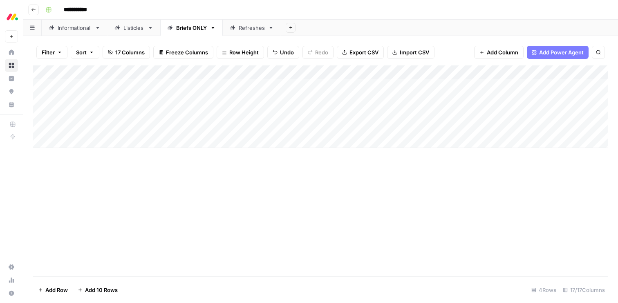
click at [94, 139] on div "Add Column" at bounding box center [320, 106] width 575 height 83
click at [94, 139] on div "Add Column" at bounding box center [320, 113] width 575 height 96
click at [99, 154] on div "Add Column" at bounding box center [320, 113] width 575 height 96
click at [95, 151] on div "Add Column" at bounding box center [320, 120] width 575 height 110
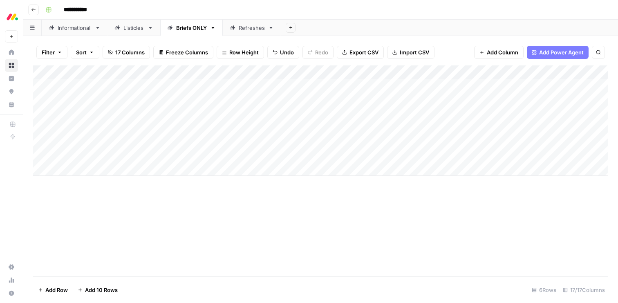
click at [95, 151] on div "Add Column" at bounding box center [320, 120] width 575 height 110
type textarea "**********"
click at [102, 170] on div "Add Column" at bounding box center [320, 120] width 575 height 110
click at [95, 181] on div "Add Column" at bounding box center [320, 127] width 575 height 124
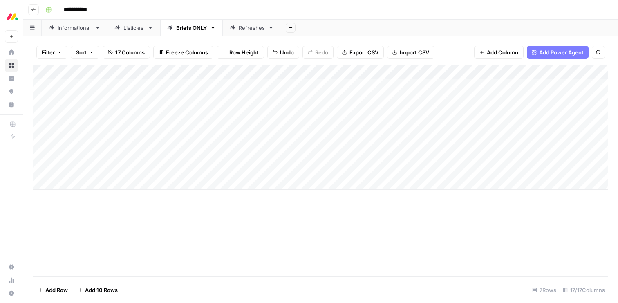
click at [95, 181] on div "Add Column" at bounding box center [320, 127] width 575 height 124
type textarea "**********"
click at [74, 198] on div "Add Column" at bounding box center [320, 134] width 575 height 138
click at [98, 208] on div "Add Column" at bounding box center [320, 141] width 575 height 152
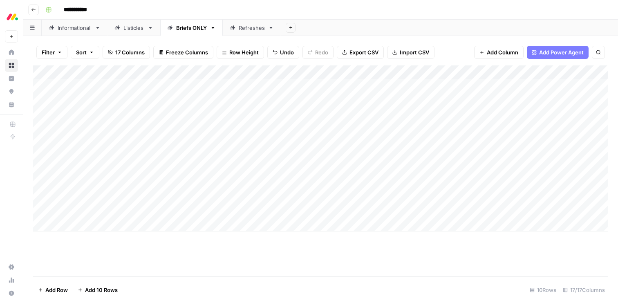
click at [93, 220] on div "Add Column" at bounding box center [320, 148] width 575 height 166
type textarea "**********"
click at [96, 235] on div "Add Column" at bounding box center [320, 155] width 575 height 180
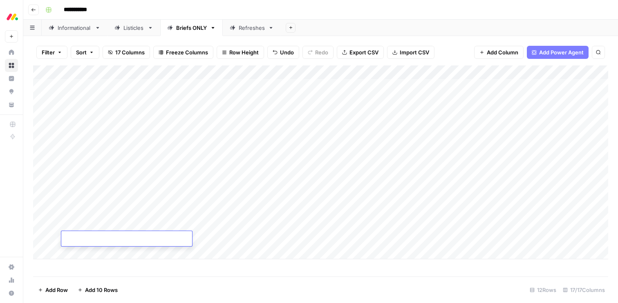
type textarea "**********"
click at [170, 87] on div "Add Column" at bounding box center [320, 162] width 575 height 194
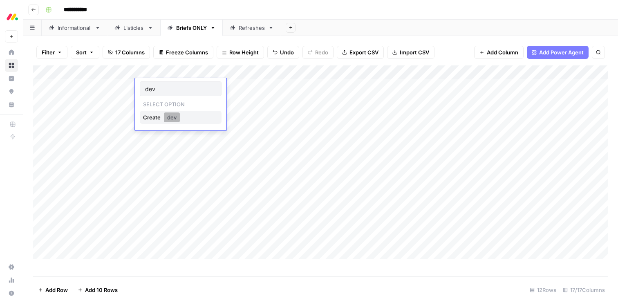
type input "dev"
click at [172, 116] on button "dev" at bounding box center [172, 117] width 16 height 10
click at [165, 101] on div "Add Column" at bounding box center [320, 162] width 575 height 194
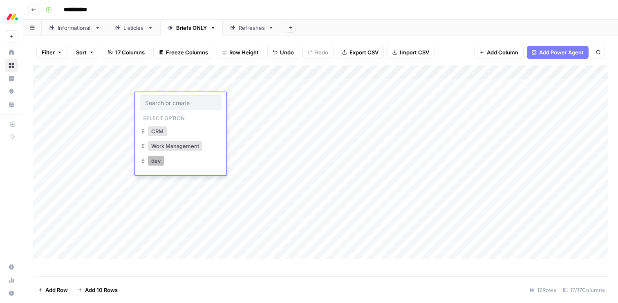
click at [158, 161] on button "dev" at bounding box center [156, 161] width 16 height 10
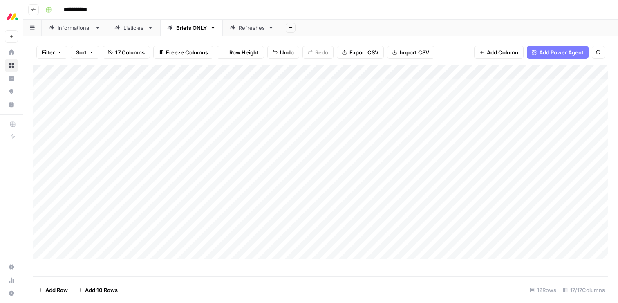
click at [392, 86] on div "Add Column" at bounding box center [320, 162] width 575 height 194
click at [308, 84] on div "Add Column" at bounding box center [320, 162] width 575 height 194
click at [255, 89] on div "Add Column" at bounding box center [320, 162] width 575 height 194
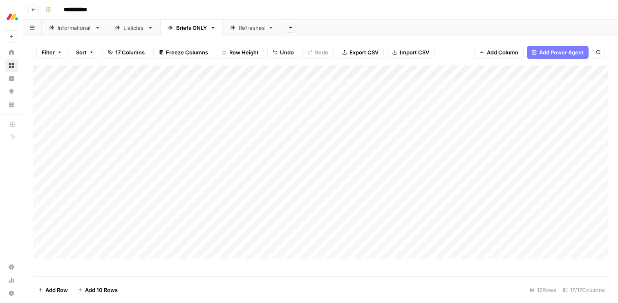
click at [409, 36] on div "Add Sheet" at bounding box center [449, 28] width 337 height 16
click at [159, 113] on div "Add Column" at bounding box center [320, 162] width 575 height 194
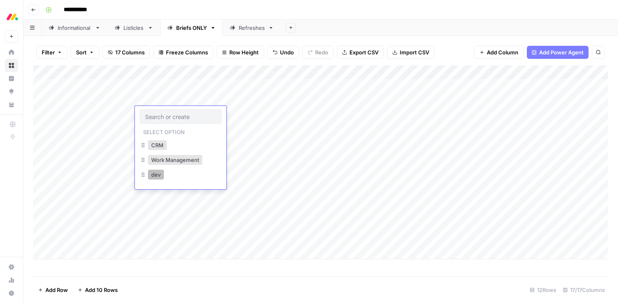
click at [161, 174] on button "dev" at bounding box center [156, 175] width 16 height 10
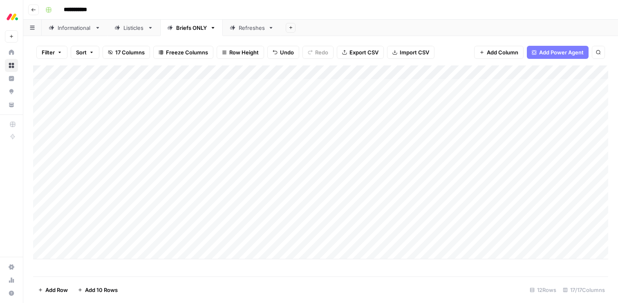
click at [153, 130] on div "Add Column" at bounding box center [320, 162] width 575 height 194
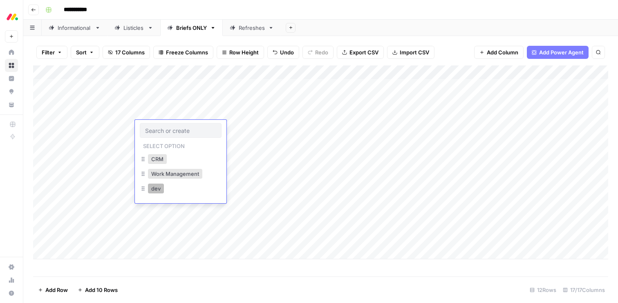
click at [158, 190] on button "dev" at bounding box center [156, 188] width 16 height 10
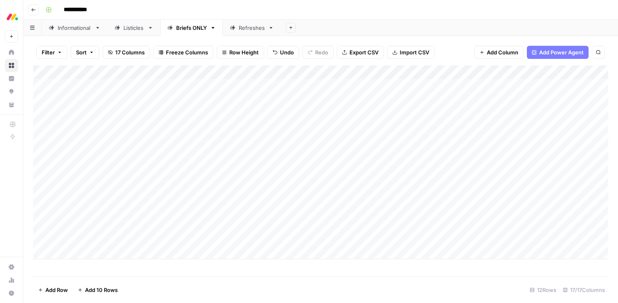
click at [149, 141] on div "Add Column" at bounding box center [320, 162] width 575 height 194
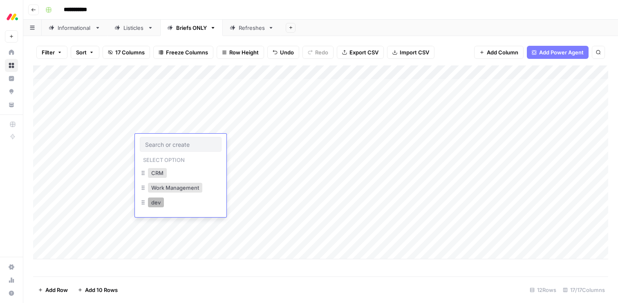
click at [156, 203] on button "dev" at bounding box center [156, 202] width 16 height 10
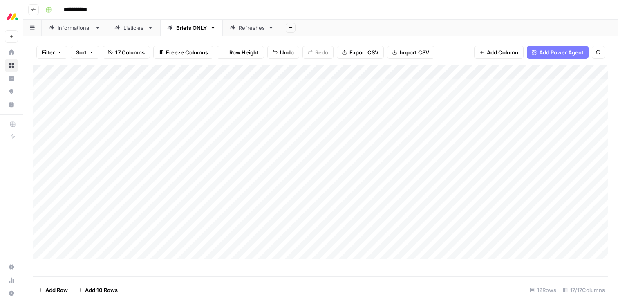
click at [145, 157] on div "Add Column" at bounding box center [320, 162] width 575 height 194
click at [155, 214] on button "dev" at bounding box center [156, 216] width 16 height 10
click at [149, 164] on div "Add Column" at bounding box center [320, 162] width 575 height 194
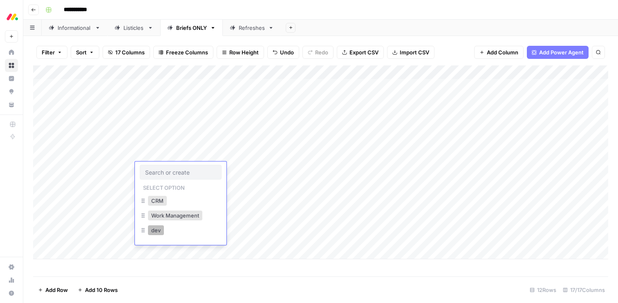
click at [157, 227] on button "dev" at bounding box center [156, 230] width 16 height 10
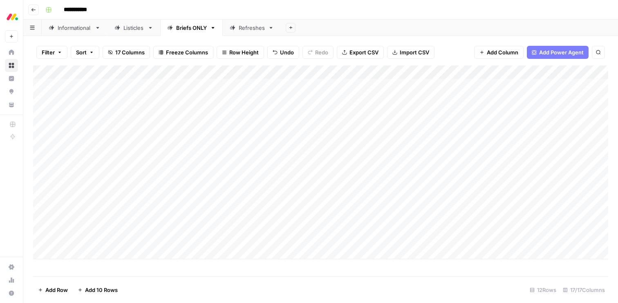
click at [150, 184] on div "Add Column" at bounding box center [320, 162] width 575 height 194
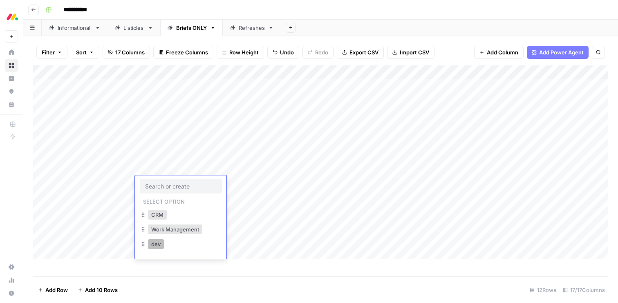
click at [156, 243] on button "dev" at bounding box center [156, 244] width 16 height 10
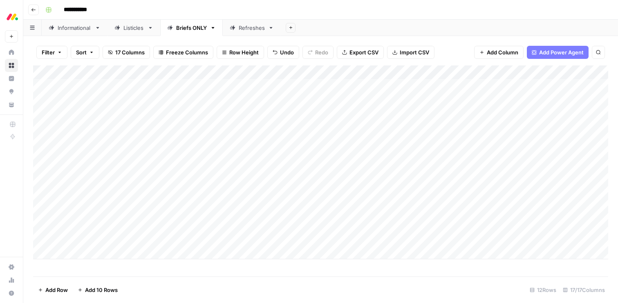
click at [150, 199] on div "Add Column" at bounding box center [320, 162] width 575 height 194
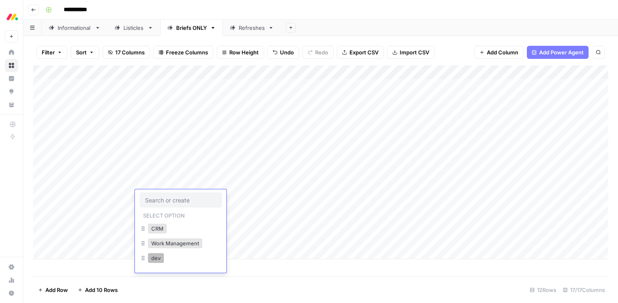
click at [159, 254] on button "dev" at bounding box center [156, 258] width 16 height 10
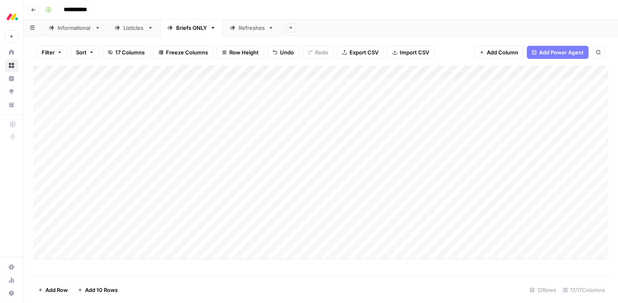
click at [150, 214] on div "Add Column" at bounding box center [320, 162] width 575 height 194
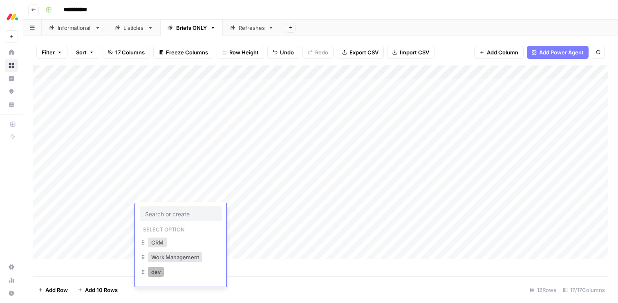
click at [155, 272] on button "dev" at bounding box center [156, 272] width 16 height 10
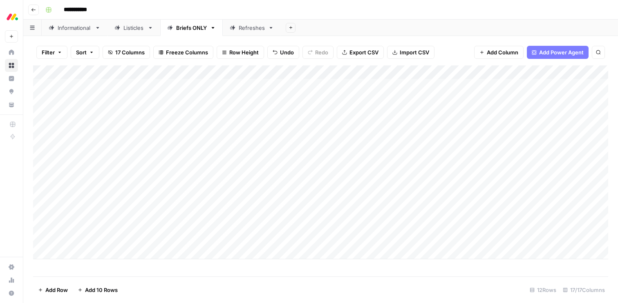
click at [144, 226] on div "Add Column" at bounding box center [320, 162] width 575 height 194
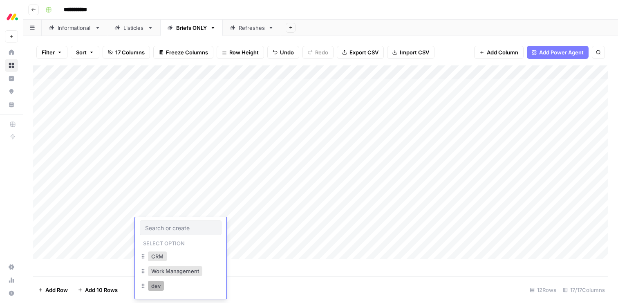
click at [153, 287] on button "dev" at bounding box center [156, 286] width 16 height 10
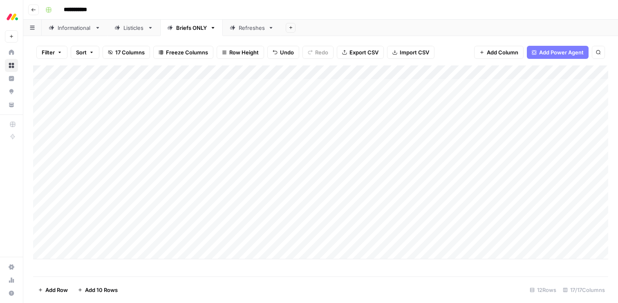
click at [143, 239] on div "Add Column" at bounding box center [320, 162] width 575 height 194
click at [156, 297] on button "dev" at bounding box center [156, 300] width 16 height 10
